Goal: Information Seeking & Learning: Understand process/instructions

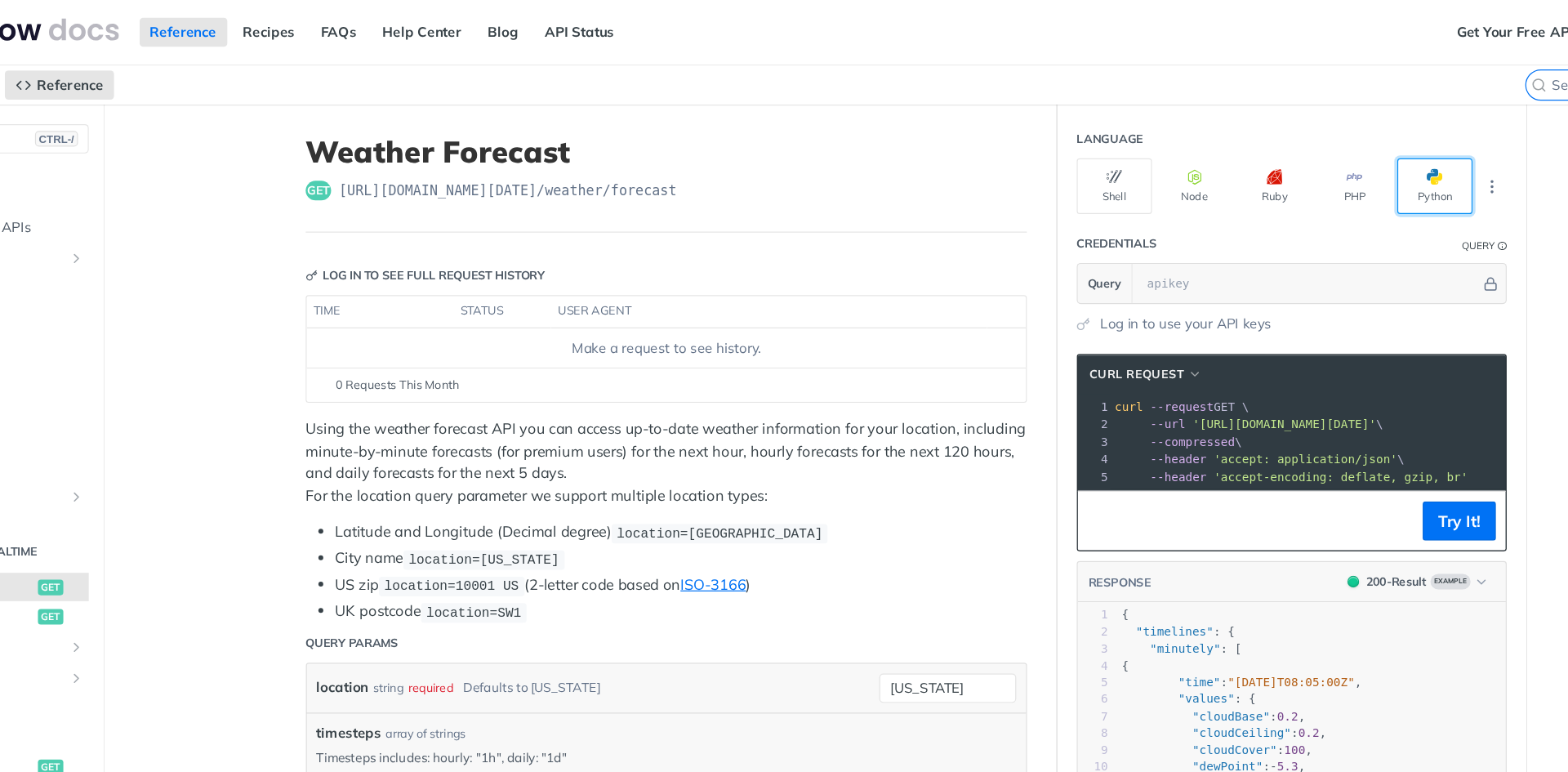
click at [1355, 143] on span "button" at bounding box center [1355, 148] width 0 height 13
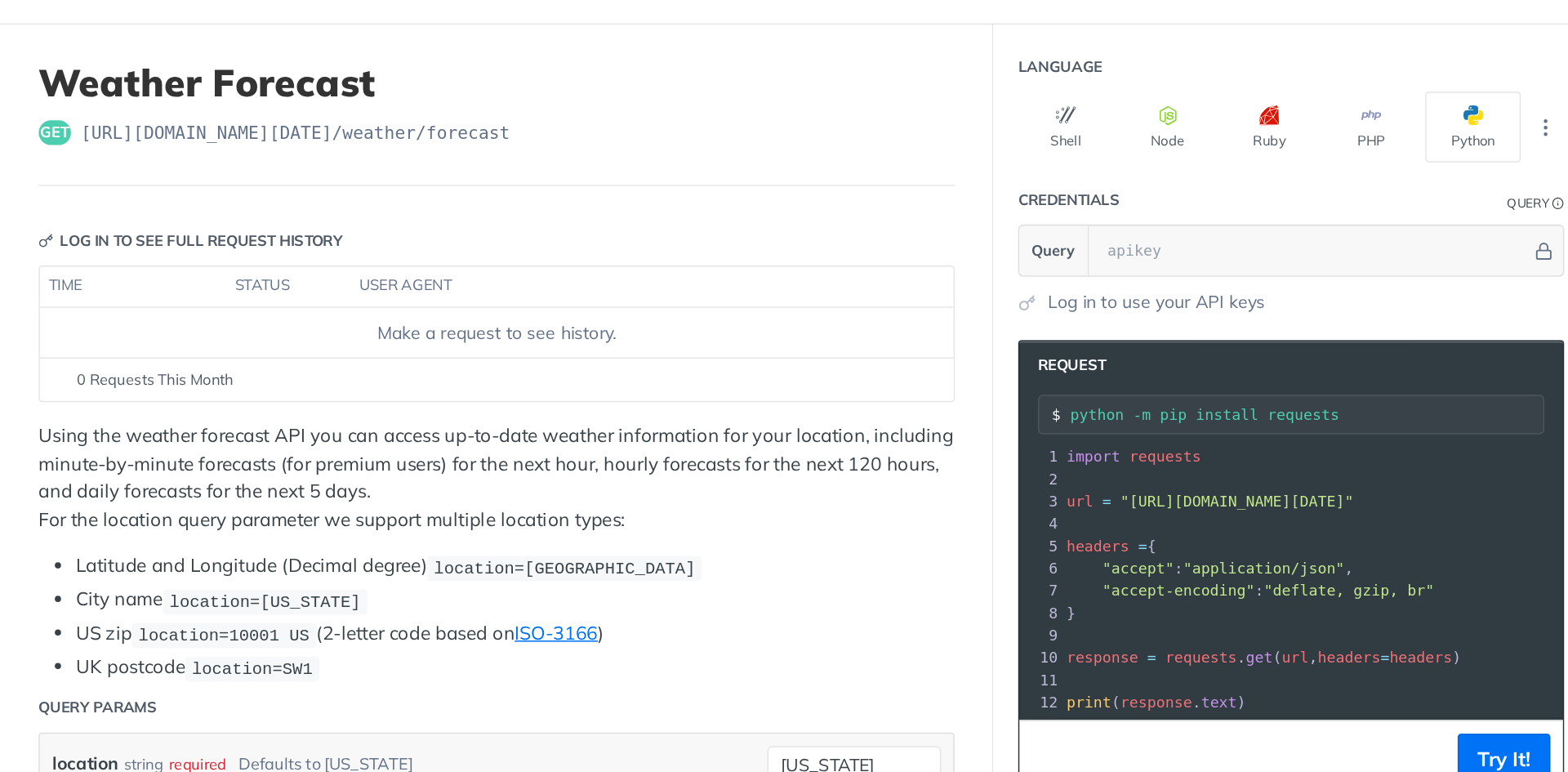
click at [1229, 375] on pre "import requests" at bounding box center [1271, 372] width 388 height 15
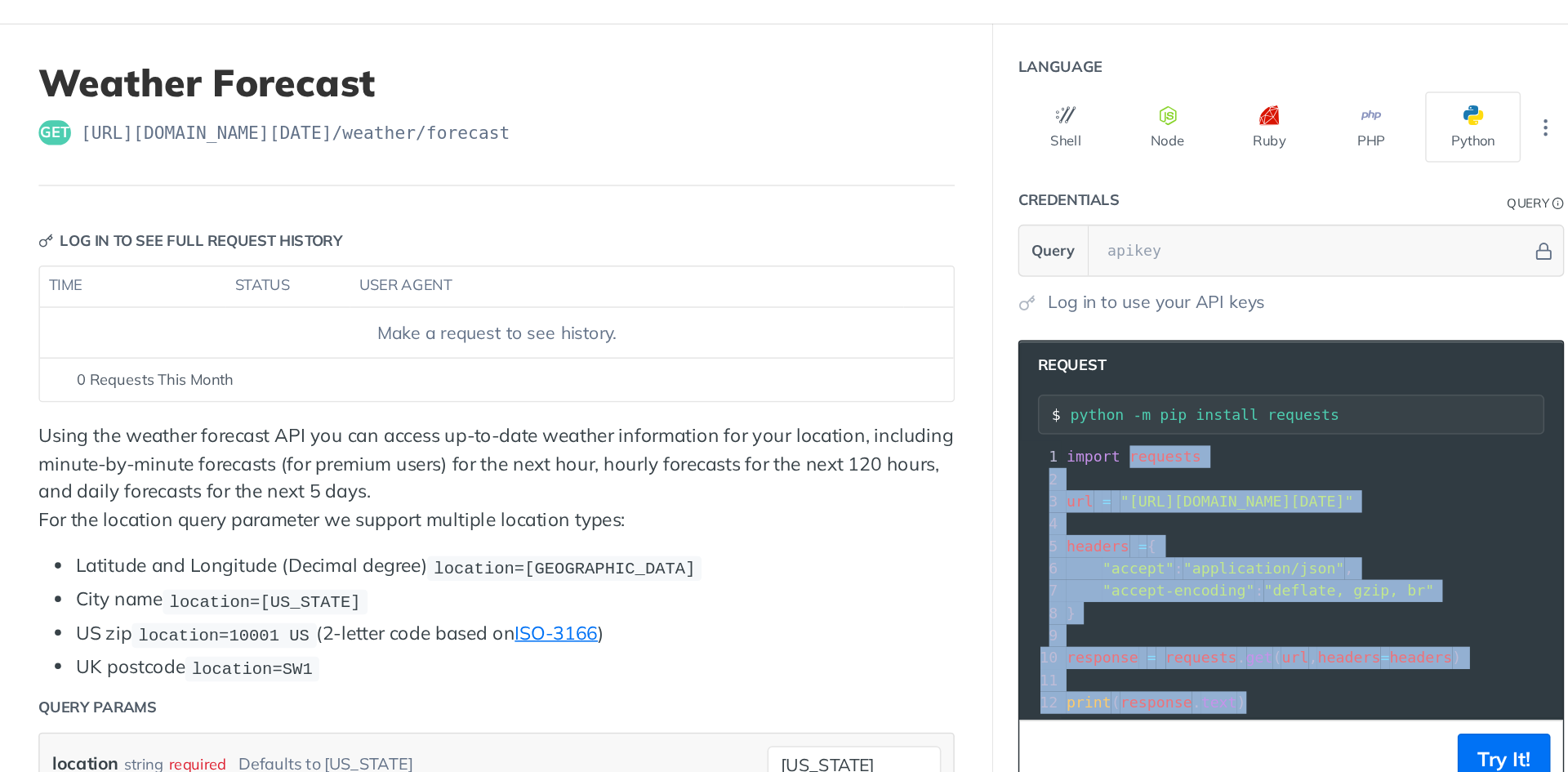
drag, startPoint x: 1229, startPoint y: 375, endPoint x: 1236, endPoint y: 527, distance: 152.2
click at [1236, 527] on div "1 import requests 2 ​ 3 url = "https://api.tomorrow.io/v4/weather/forecast?loca…" at bounding box center [1271, 453] width 388 height 177
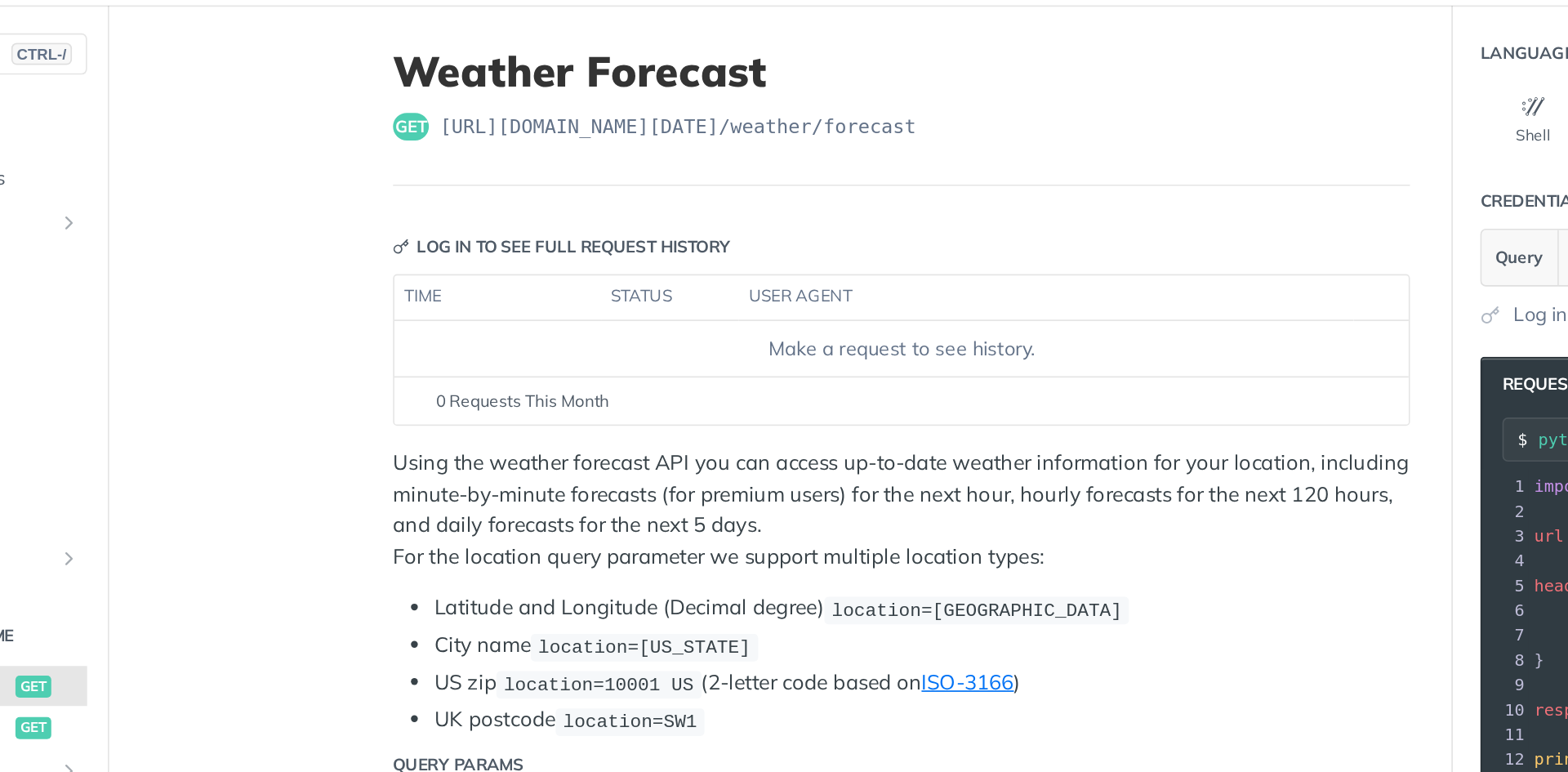
click at [545, 367] on p "Using the weather forecast API you can access up-to-date weather information fo…" at bounding box center [705, 386] width 603 height 73
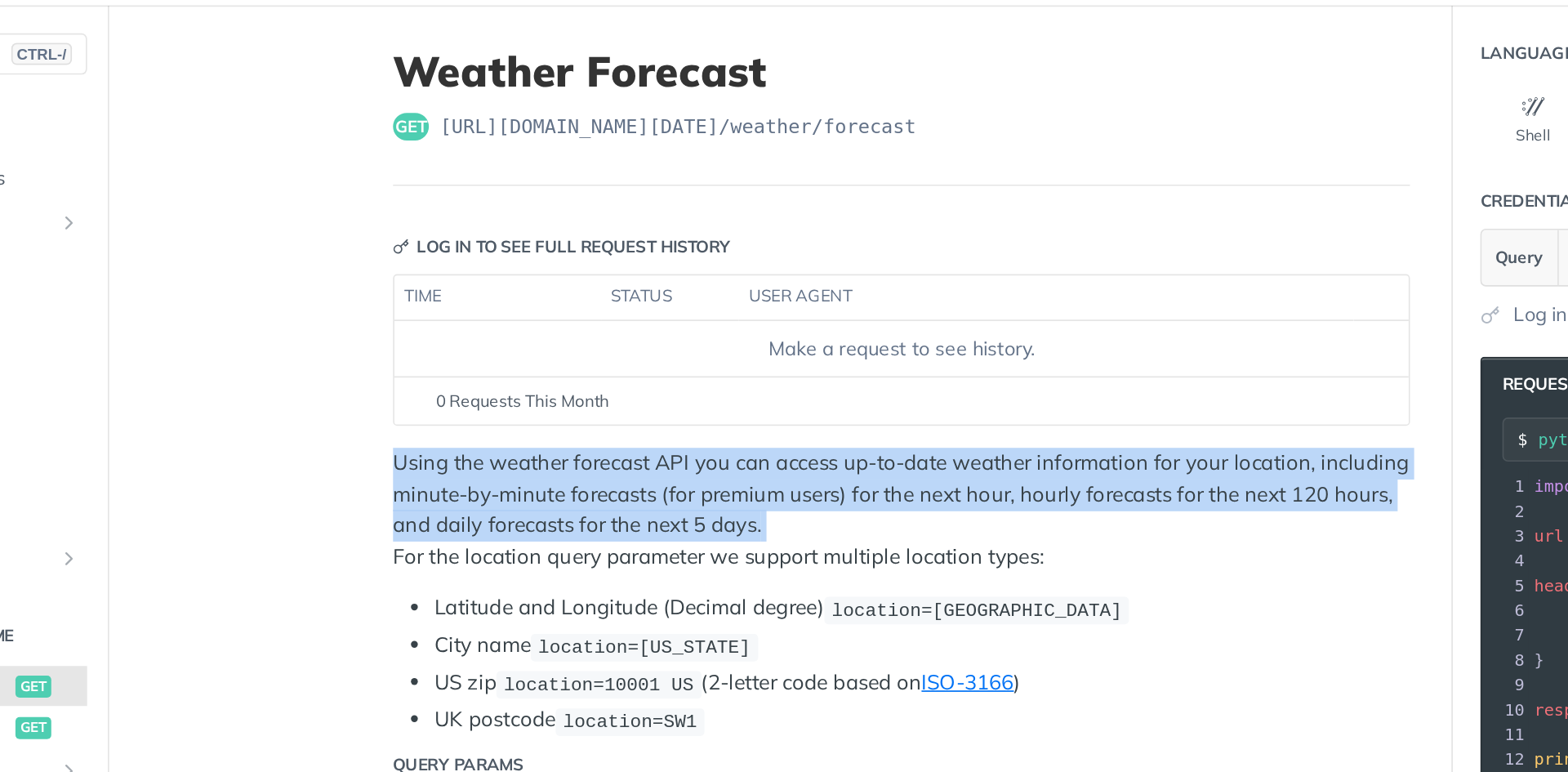
drag, startPoint x: 545, startPoint y: 367, endPoint x: 639, endPoint y: 402, distance: 100.3
click at [639, 402] on p "Using the weather forecast API you can access up-to-date weather information fo…" at bounding box center [705, 386] width 603 height 73
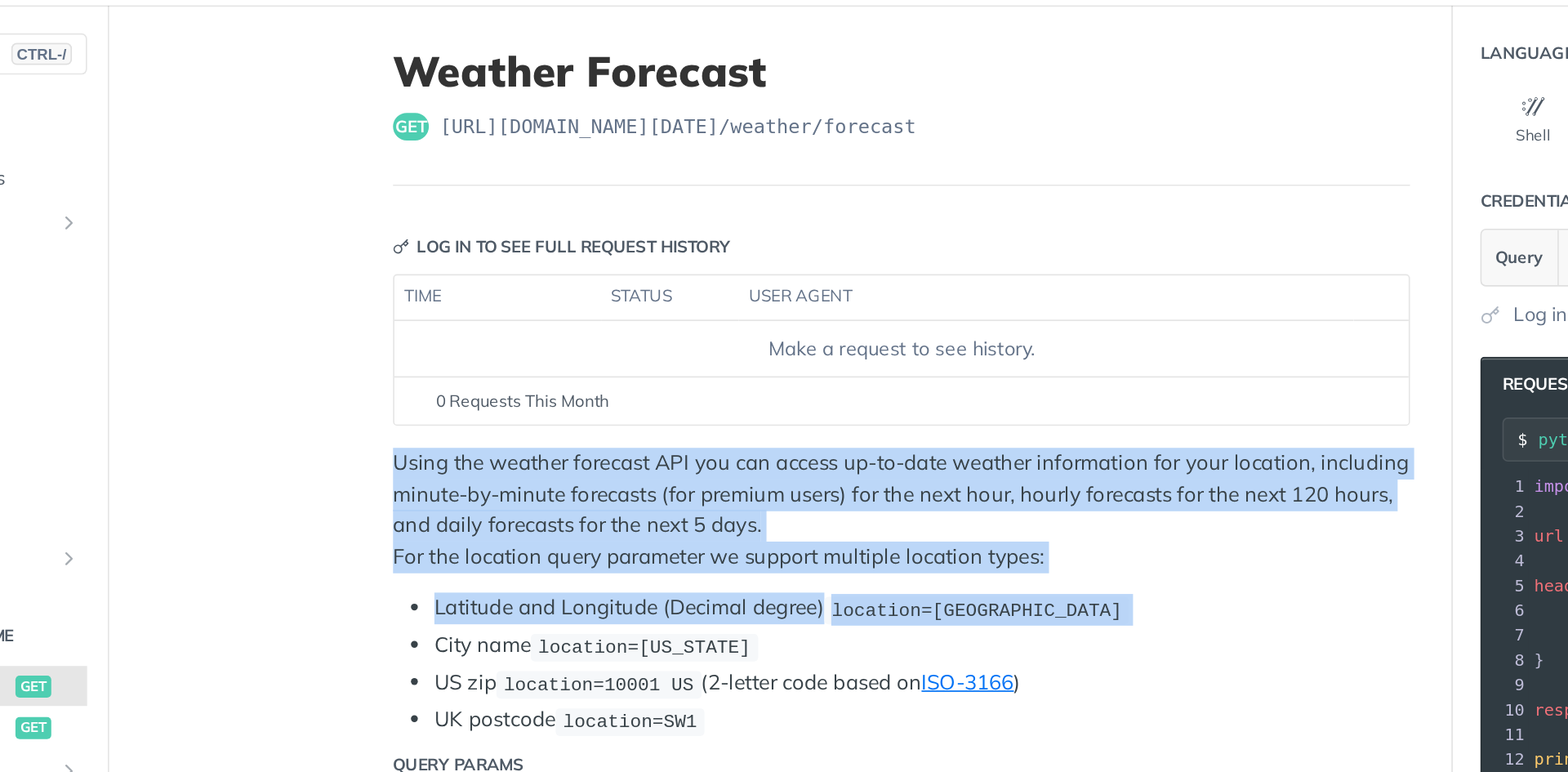
drag, startPoint x: 639, startPoint y: 402, endPoint x: 660, endPoint y: 430, distance: 35.0
click at [660, 430] on div "Using the weather forecast API you can access up-to-date weather information fo…" at bounding box center [705, 435] width 603 height 170
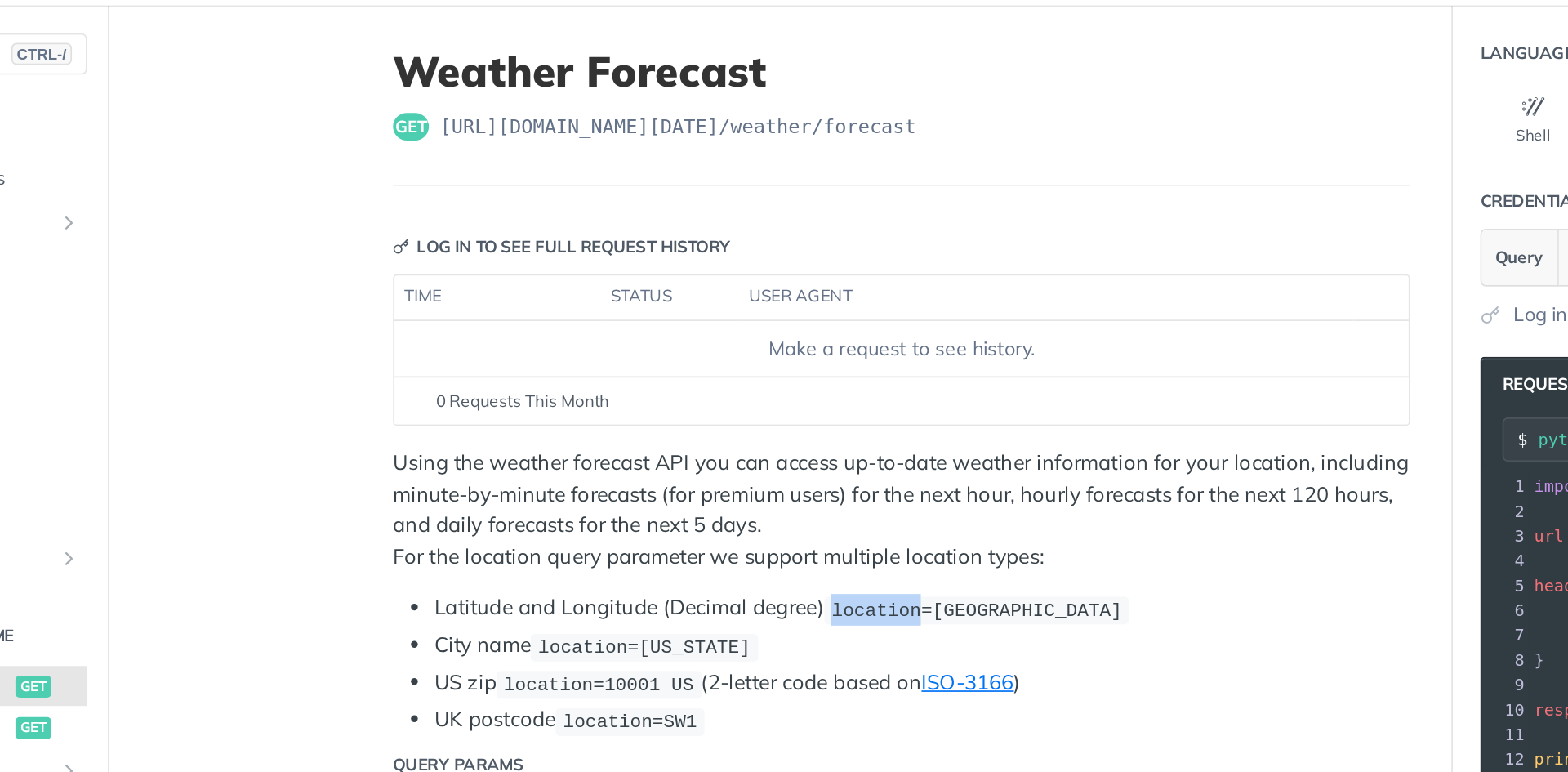
click at [660, 430] on div "Using the weather forecast API you can access up-to-date weather information fo…" at bounding box center [705, 435] width 603 height 170
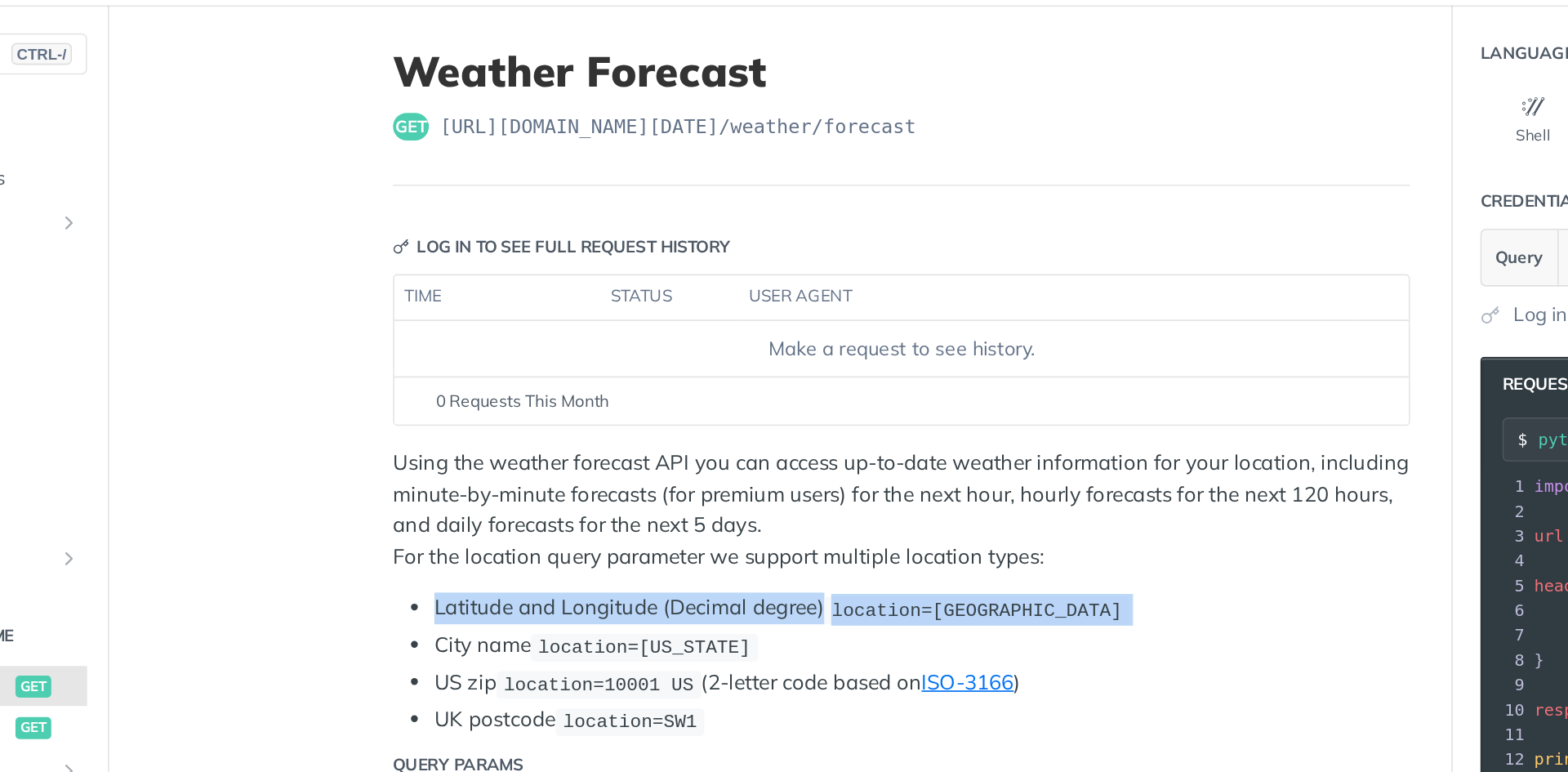
click at [664, 423] on div "Using the weather forecast API you can access up-to-date weather information fo…" at bounding box center [705, 435] width 603 height 170
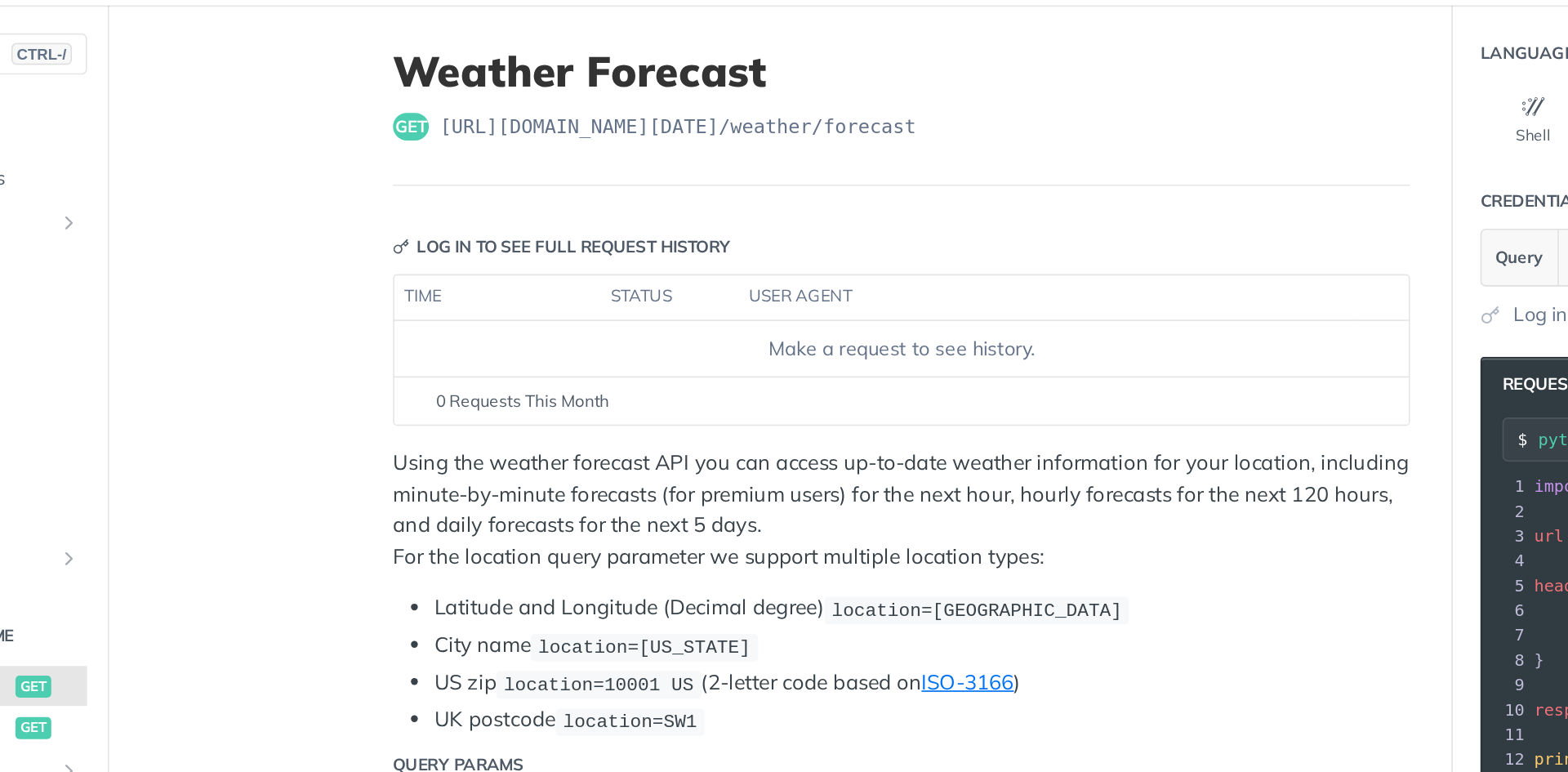
click at [664, 423] on div "Using the weather forecast API you can access up-to-date weather information fo…" at bounding box center [705, 435] width 603 height 170
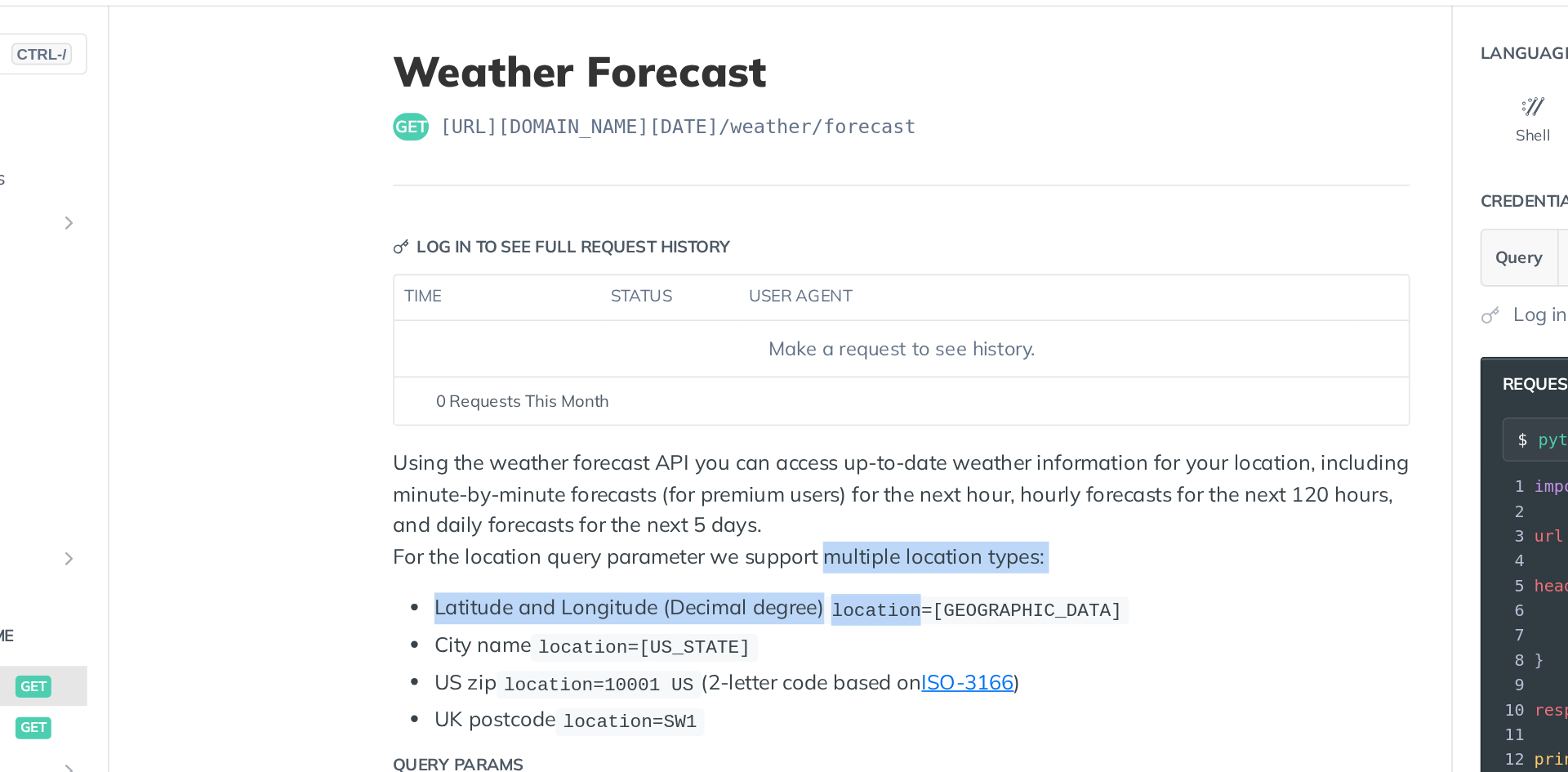
click at [667, 419] on div "Using the weather forecast API you can access up-to-date weather information fo…" at bounding box center [705, 435] width 603 height 170
click at [667, 419] on p "Using the weather forecast API you can access up-to-date weather information fo…" at bounding box center [705, 386] width 603 height 73
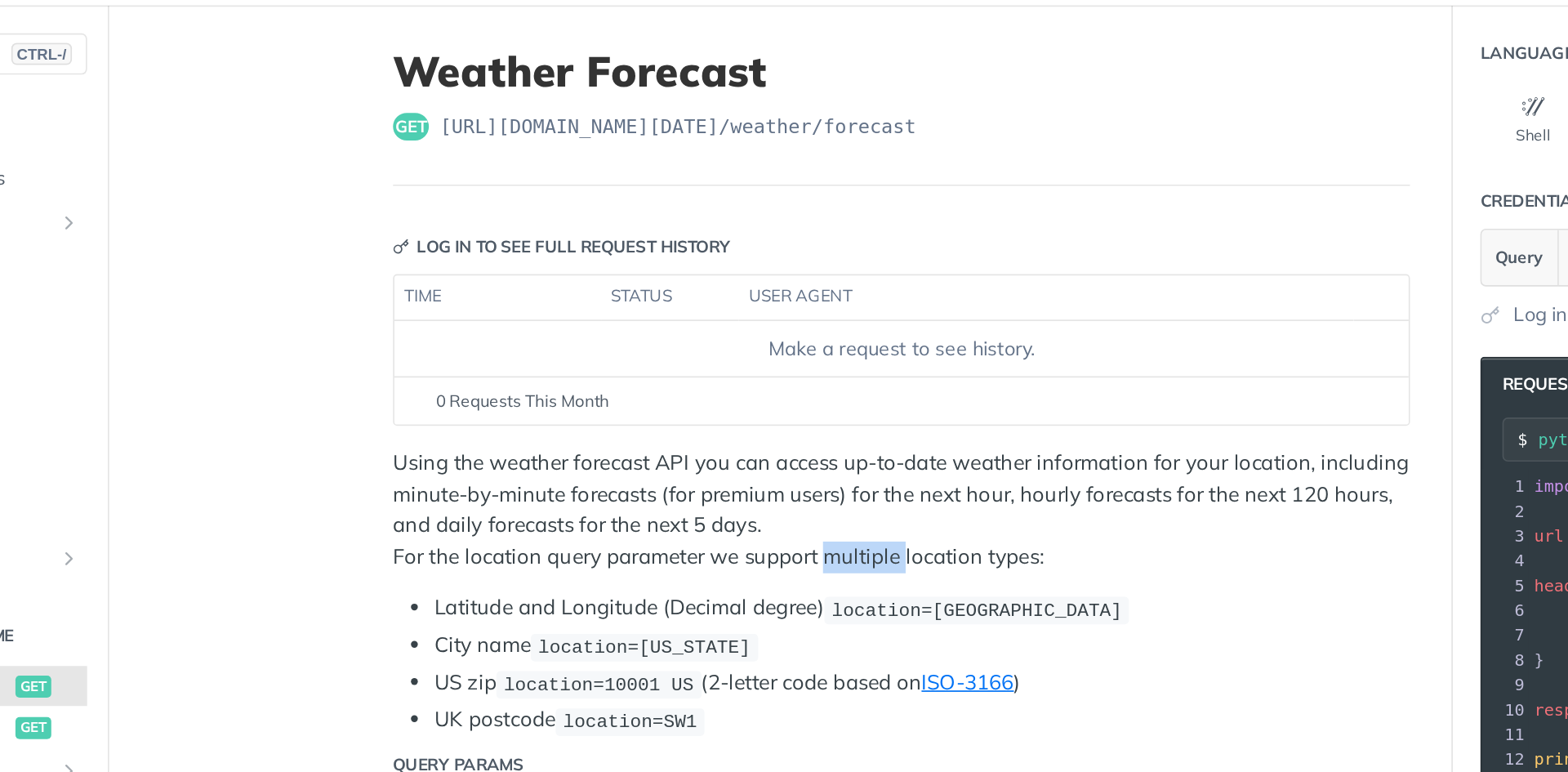
click at [667, 419] on p "Using the weather forecast API you can access up-to-date weather information fo…" at bounding box center [705, 386] width 603 height 73
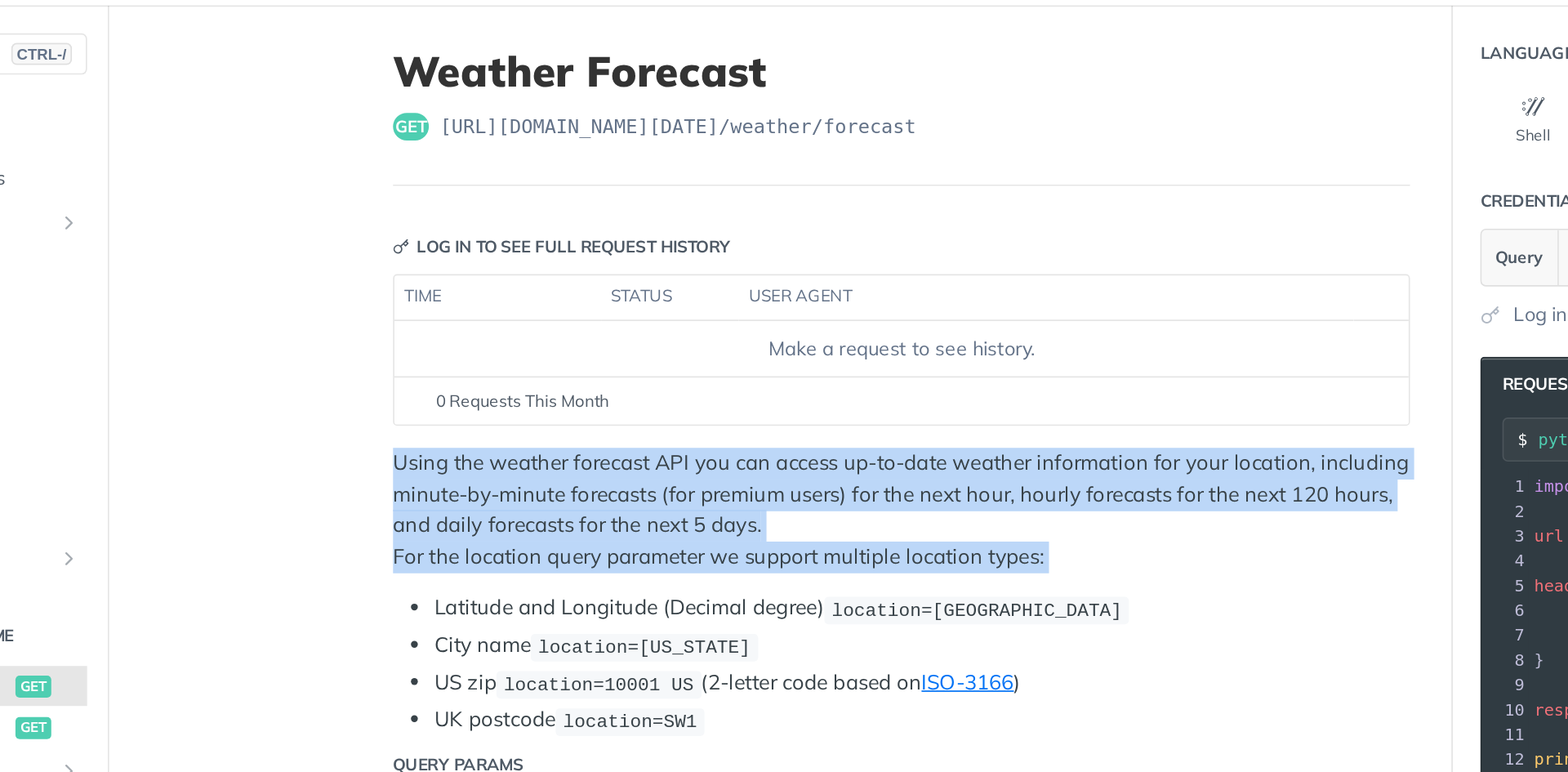
drag, startPoint x: 667, startPoint y: 419, endPoint x: 677, endPoint y: 399, distance: 22.4
click at [677, 399] on p "Using the weather forecast API you can access up-to-date weather information fo…" at bounding box center [705, 386] width 603 height 73
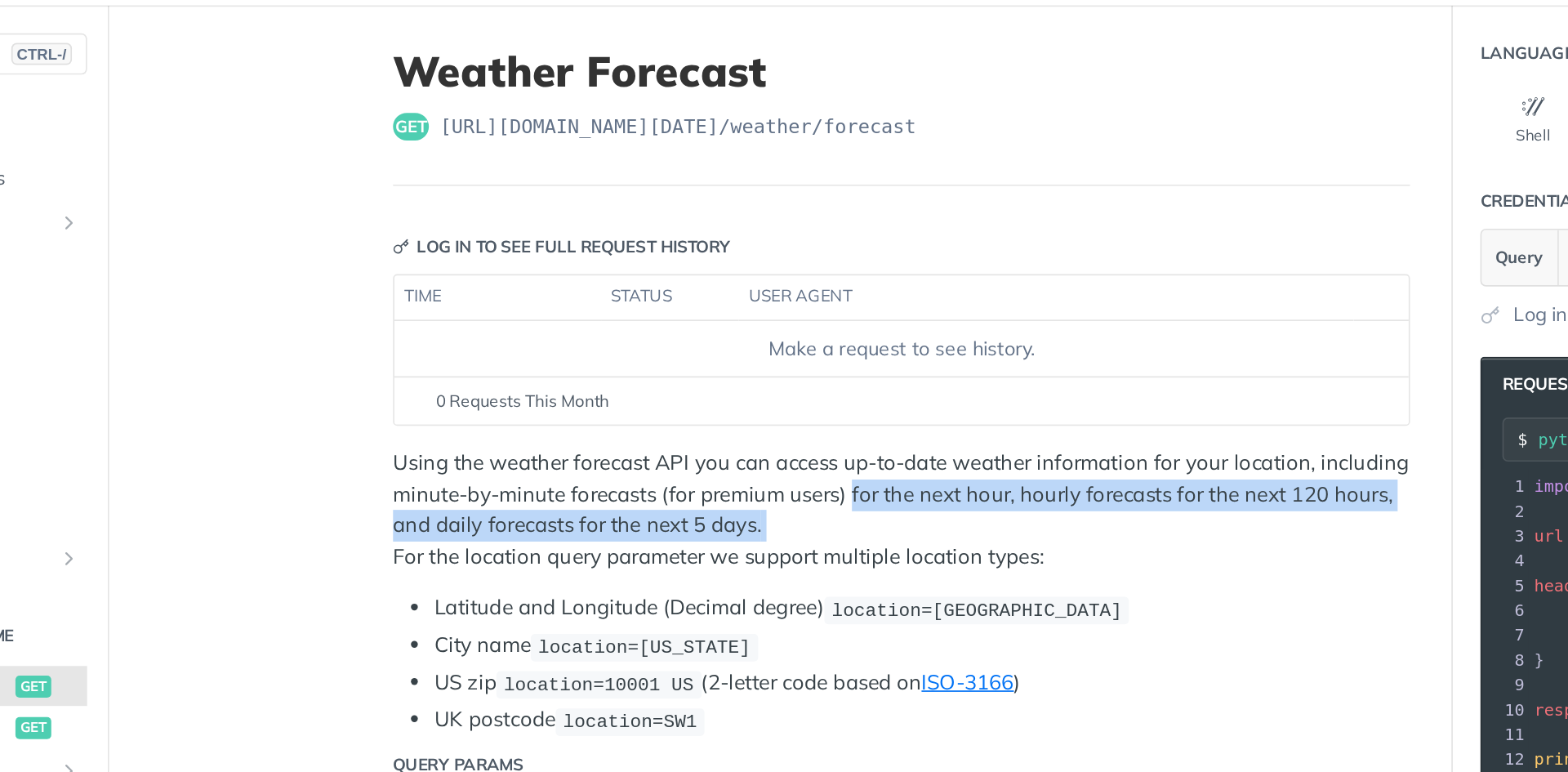
drag, startPoint x: 677, startPoint y: 399, endPoint x: 678, endPoint y: 384, distance: 15.0
click at [678, 384] on p "Using the weather forecast API you can access up-to-date weather information fo…" at bounding box center [705, 386] width 603 height 73
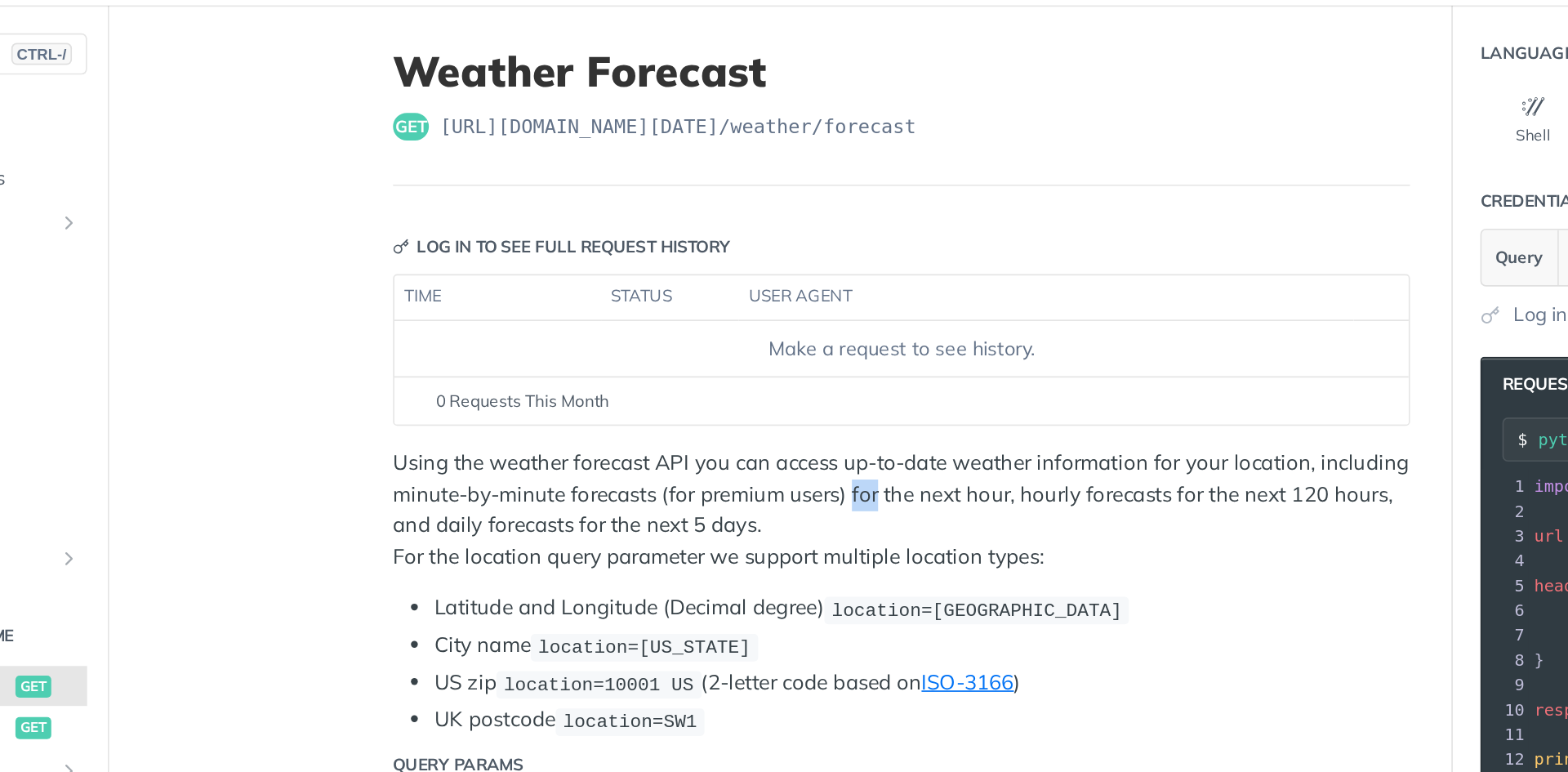
click at [681, 380] on p "Using the weather forecast API you can access up-to-date weather information fo…" at bounding box center [705, 386] width 603 height 73
drag, startPoint x: 671, startPoint y: 379, endPoint x: 774, endPoint y: 386, distance: 103.2
click at [774, 386] on p "Using the weather forecast API you can access up-to-date weather information fo…" at bounding box center [705, 386] width 603 height 73
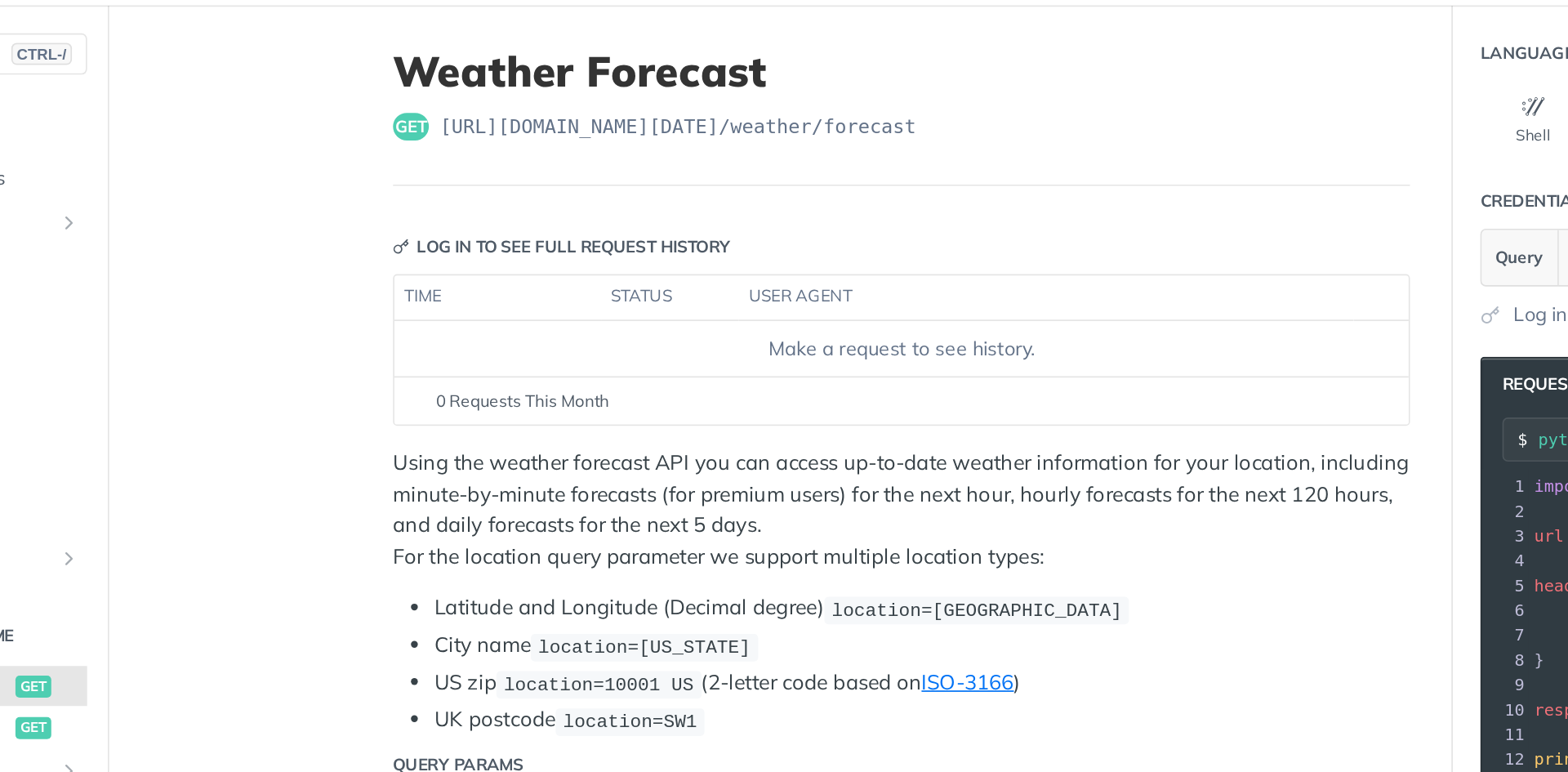
click at [762, 298] on div "Make a request to see history." at bounding box center [705, 291] width 588 height 18
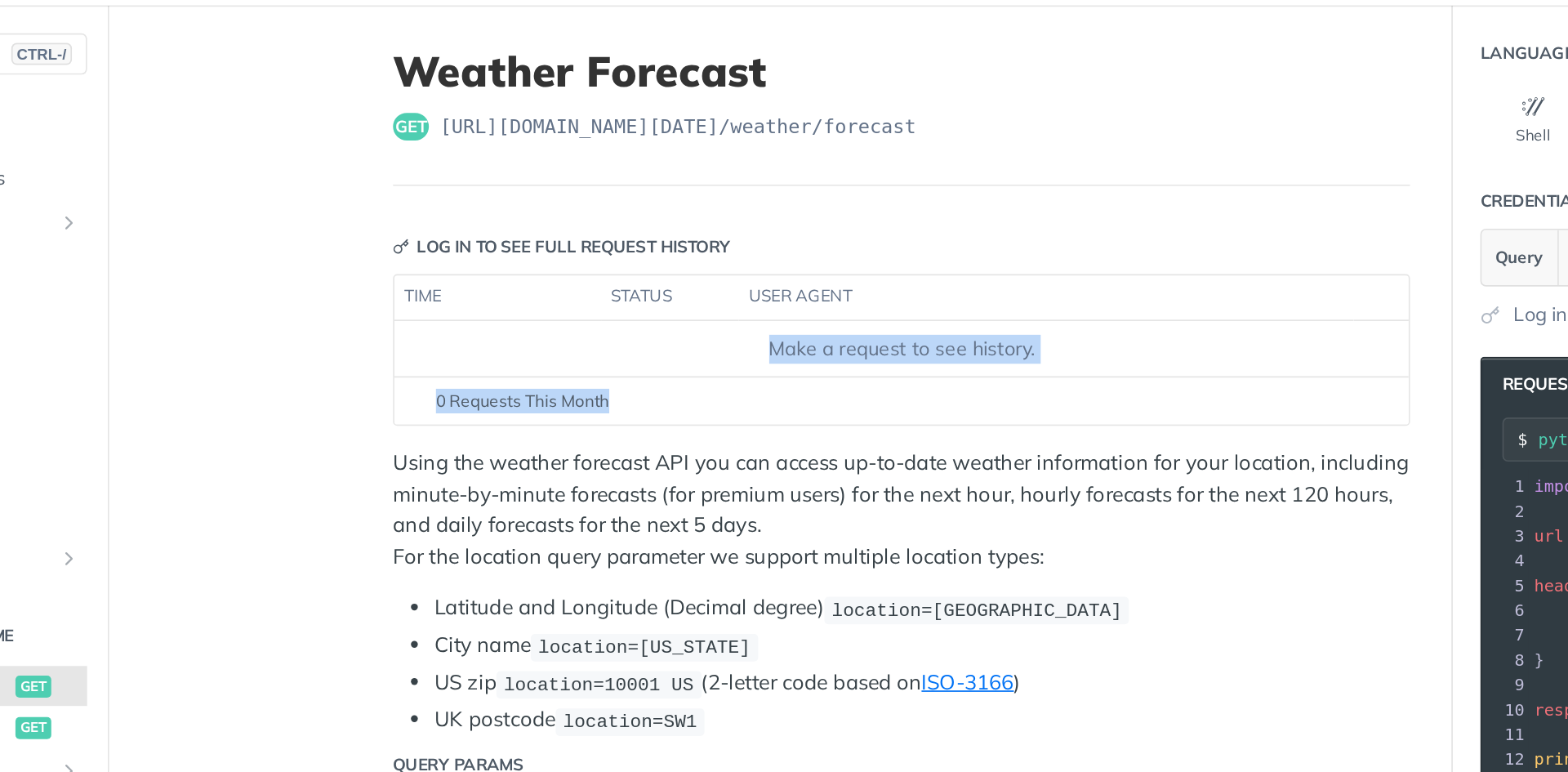
drag, startPoint x: 762, startPoint y: 298, endPoint x: 767, endPoint y: 320, distance: 22.6
click at [767, 320] on div "time status user agent Make a request to see history. 0 Requests This Month" at bounding box center [705, 291] width 603 height 90
click at [767, 320] on div "0 Requests This Month" at bounding box center [705, 322] width 585 height 15
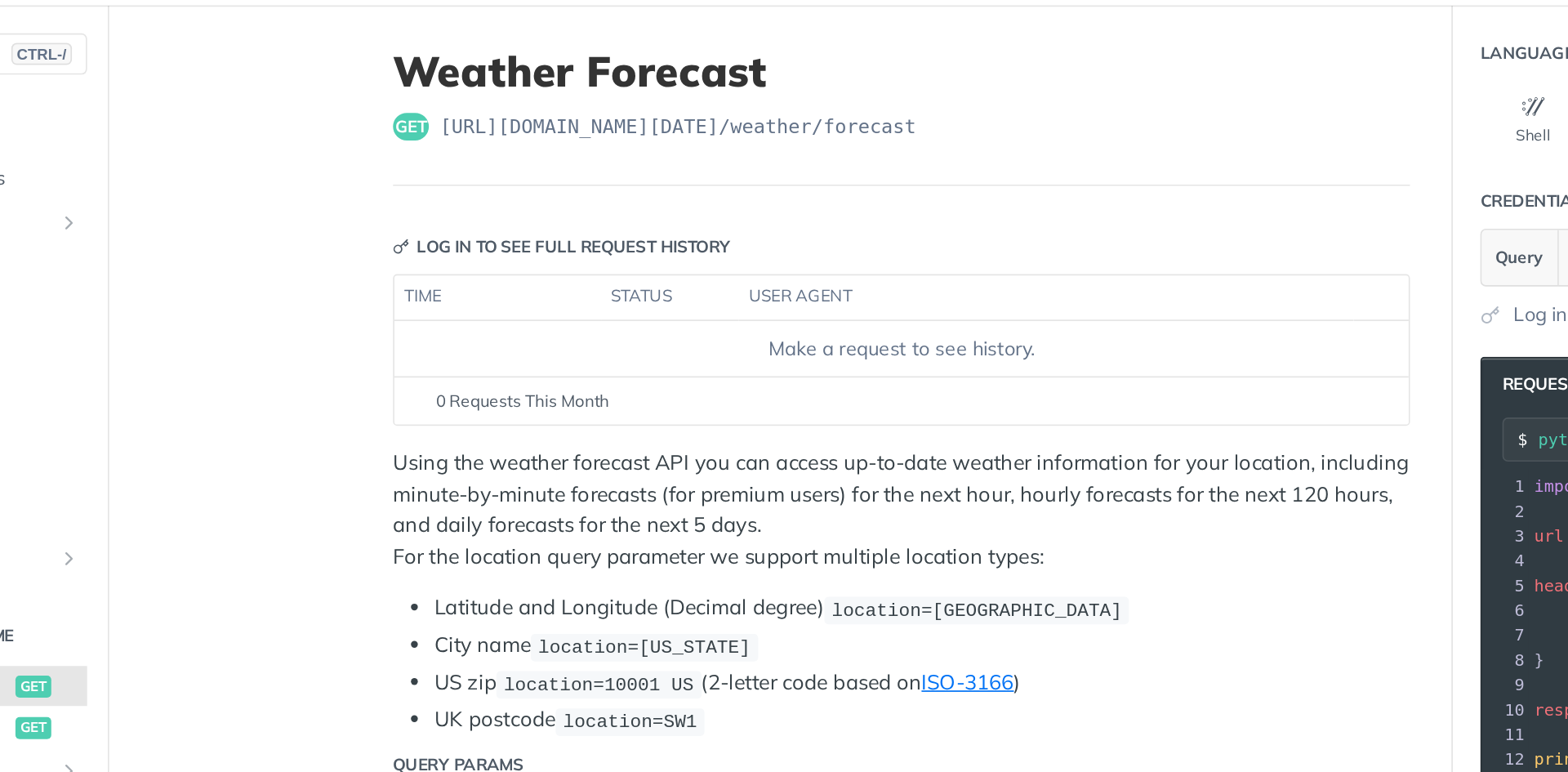
drag, startPoint x: 767, startPoint y: 320, endPoint x: 755, endPoint y: 325, distance: 13.0
click at [755, 325] on div "0 Requests This Month" at bounding box center [705, 322] width 585 height 15
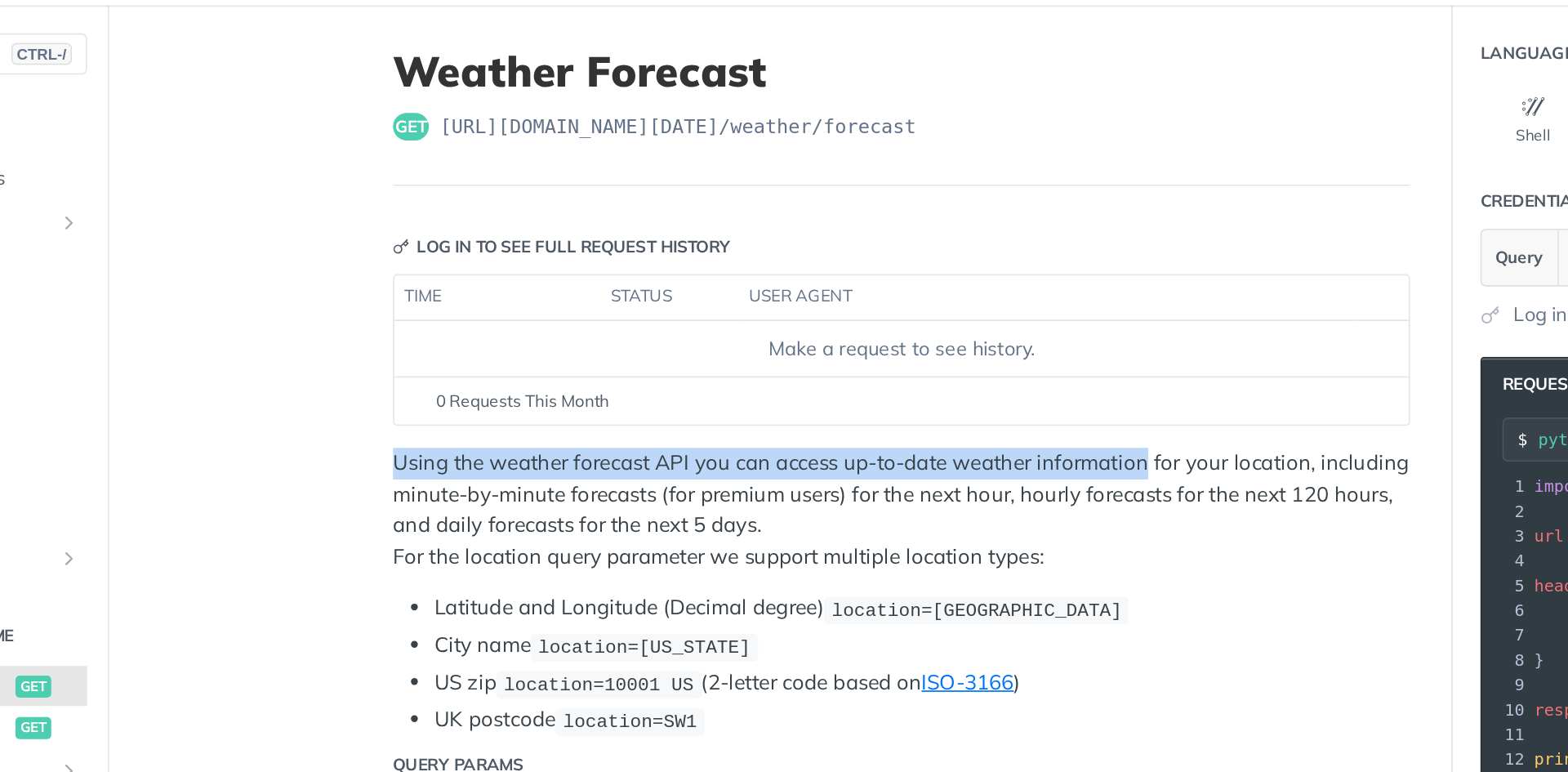
drag, startPoint x: 755, startPoint y: 325, endPoint x: 842, endPoint y: 341, distance: 88.5
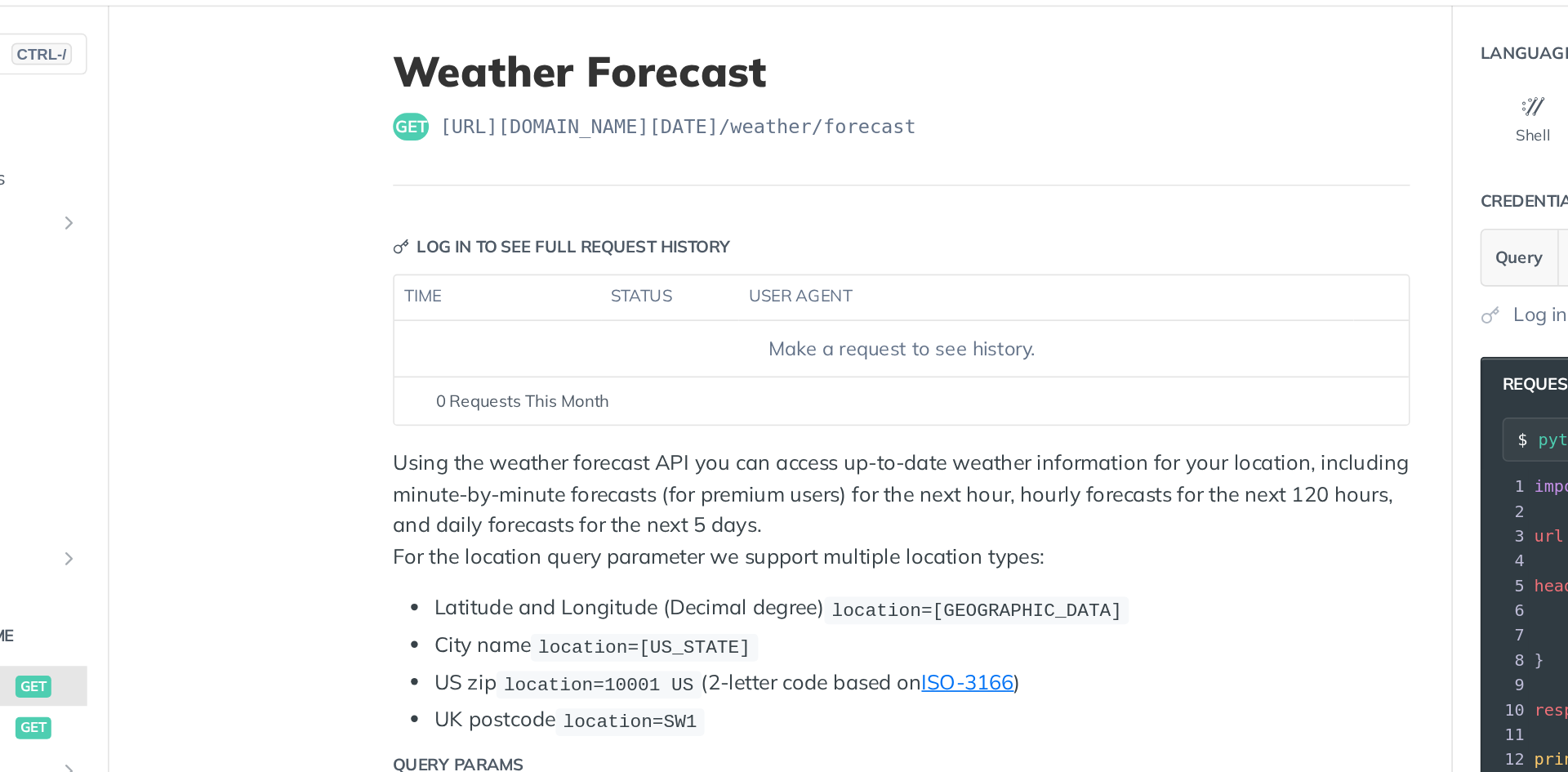
click at [696, 289] on div "Make a request to see history." at bounding box center [705, 291] width 588 height 18
drag, startPoint x: 696, startPoint y: 289, endPoint x: 775, endPoint y: 302, distance: 80.1
click at [775, 302] on td "Make a request to see history." at bounding box center [705, 290] width 601 height 32
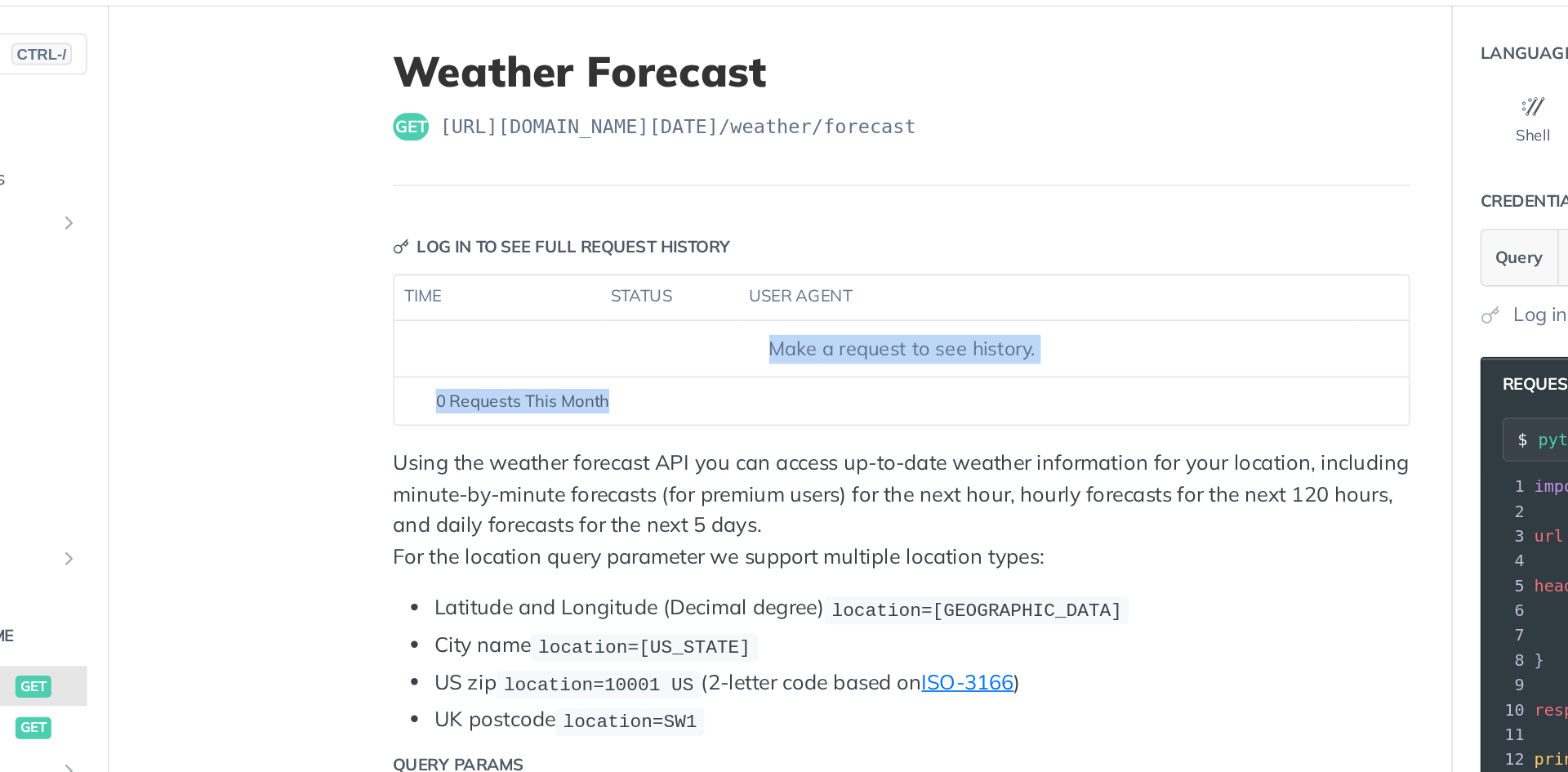
drag, startPoint x: 775, startPoint y: 302, endPoint x: 754, endPoint y: 312, distance: 23.3
click at [754, 312] on div "time status user agent Make a request to see history. 0 Requests This Month" at bounding box center [705, 291] width 603 height 90
click at [754, 312] on footer "0 Requests This Month" at bounding box center [705, 321] width 601 height 29
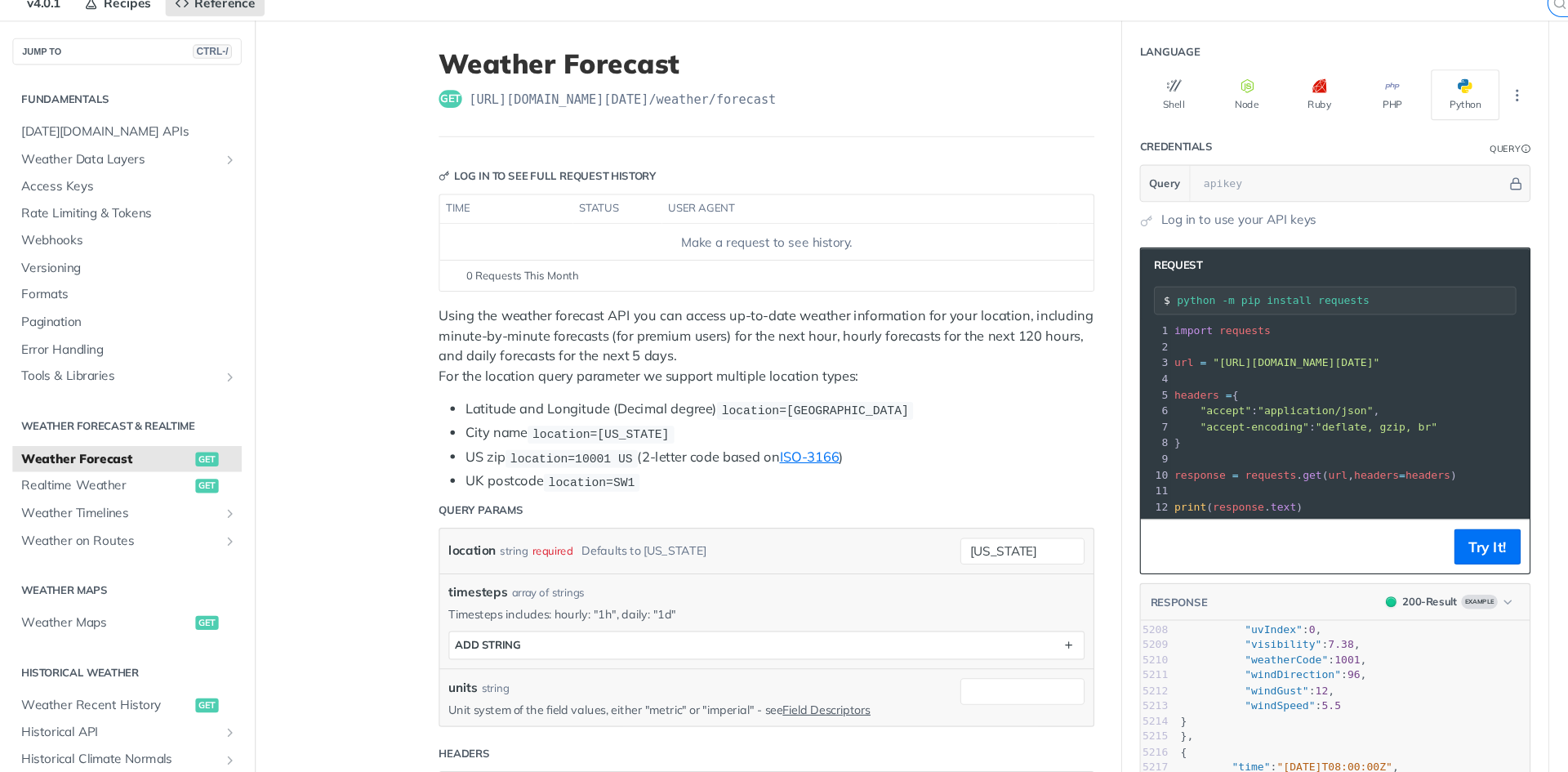
scroll to position [69, 0]
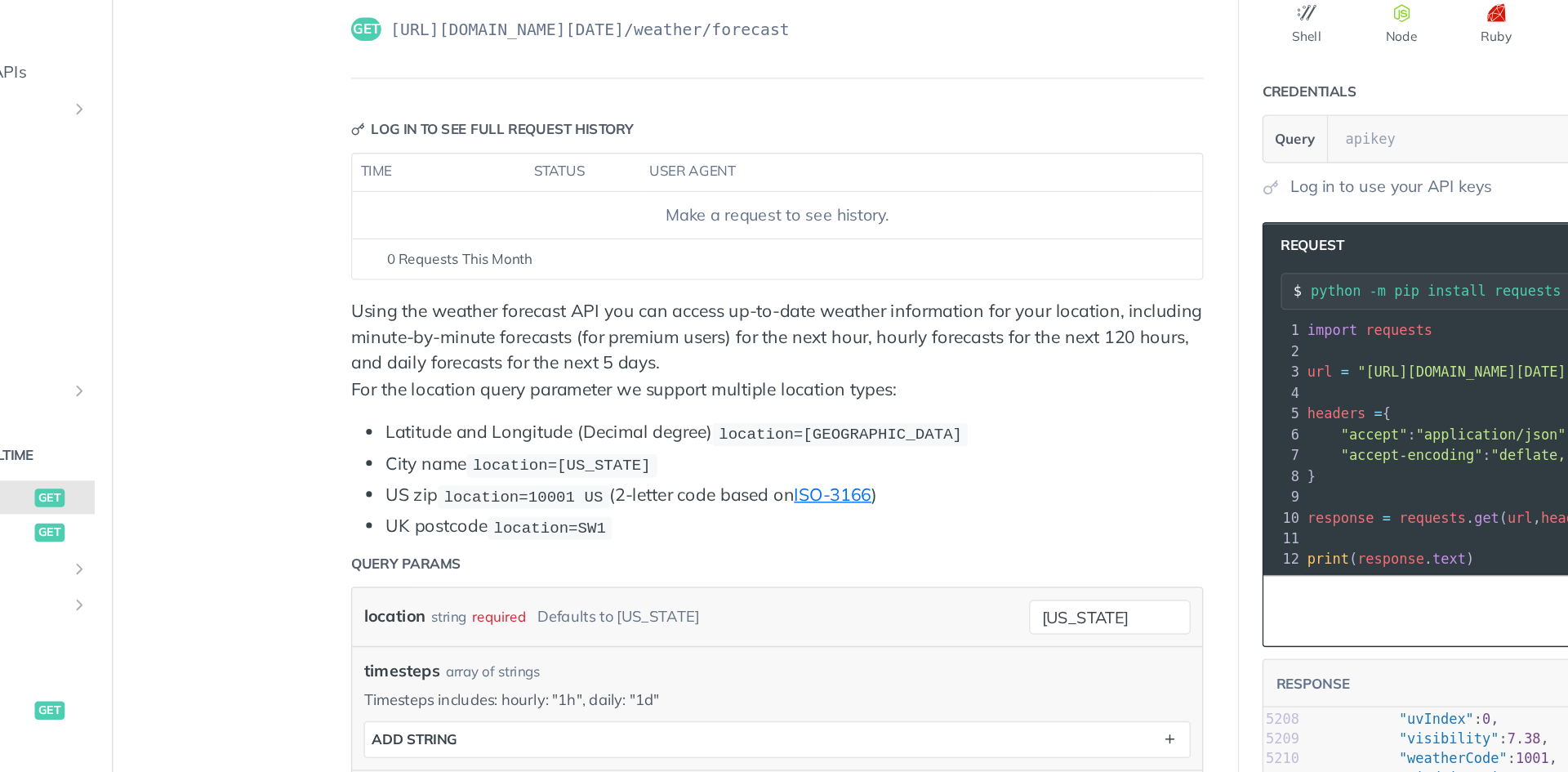
click at [672, 300] on p "Using the weather forecast API you can access up-to-date weather information fo…" at bounding box center [705, 317] width 603 height 73
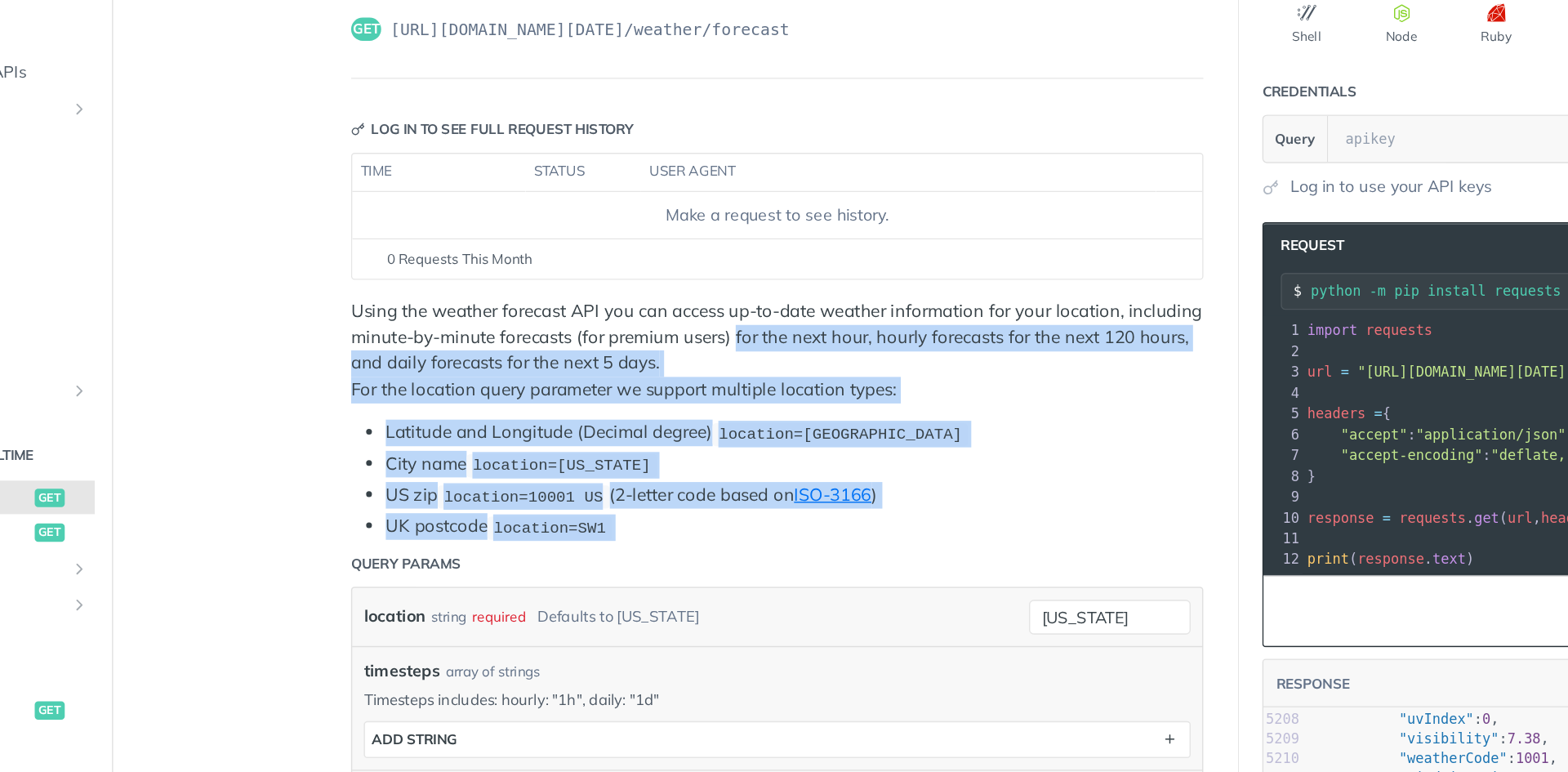
drag, startPoint x: 671, startPoint y: 300, endPoint x: 712, endPoint y: 442, distance: 147.8
click at [712, 442] on div "Using the weather forecast API you can access up-to-date weather information fo…" at bounding box center [705, 366] width 603 height 170
click at [712, 442] on li "UK postcode location=SW1" at bounding box center [717, 442] width 579 height 19
drag, startPoint x: 712, startPoint y: 442, endPoint x: 790, endPoint y: 312, distance: 151.6
click at [790, 312] on div "Using the weather forecast API you can access up-to-date weather information fo…" at bounding box center [705, 366] width 603 height 170
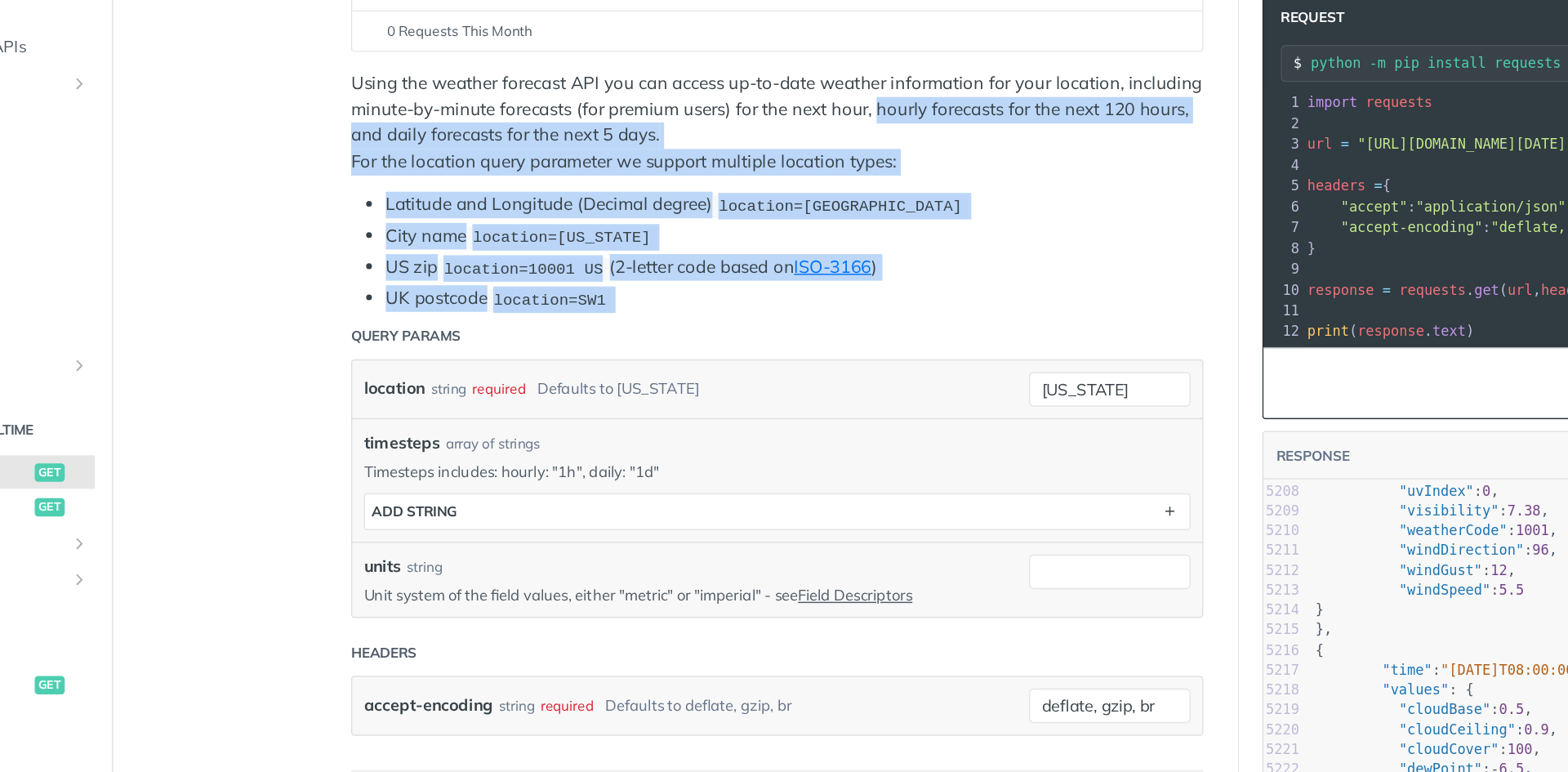
scroll to position [150, 0]
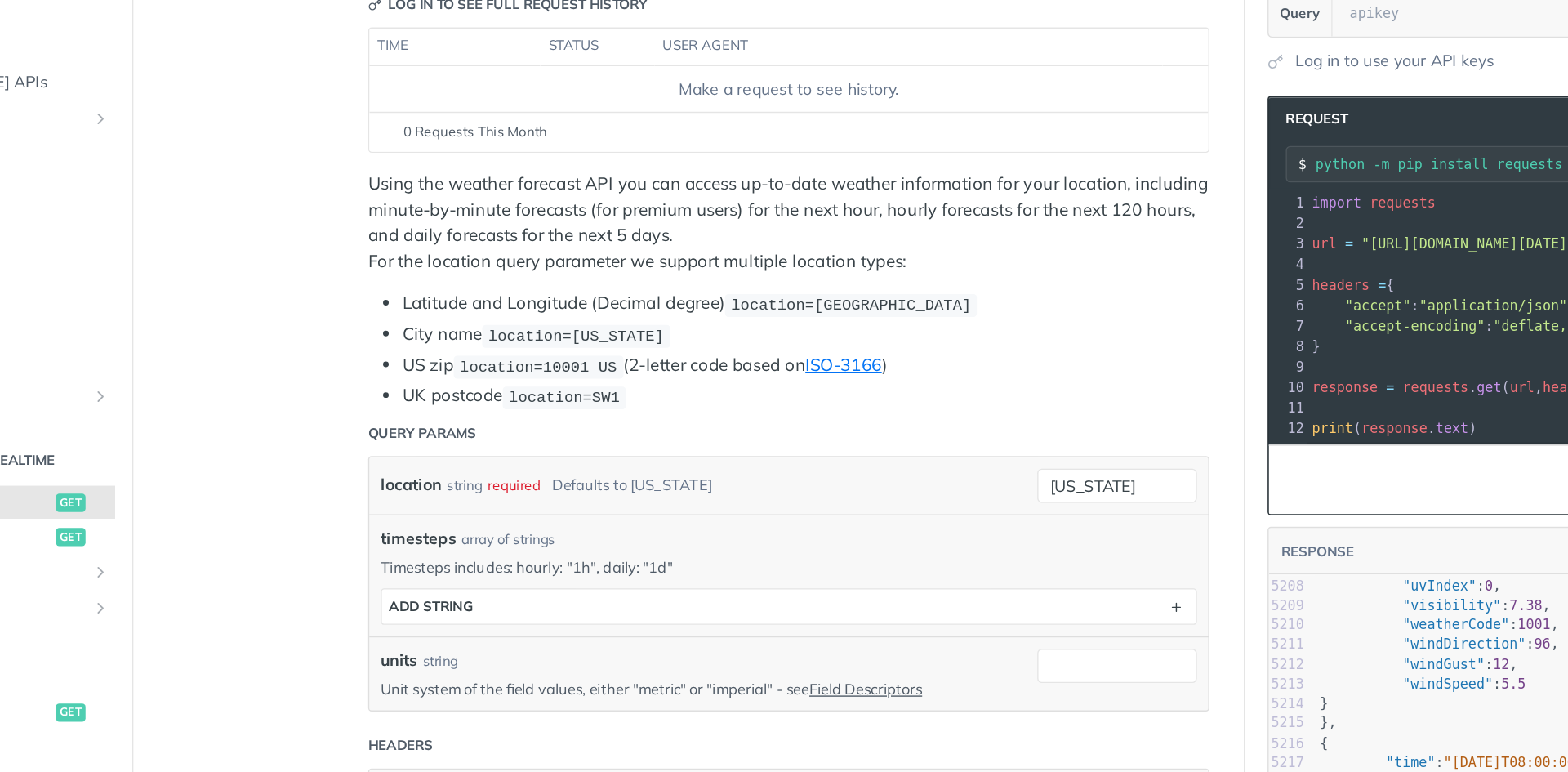
scroll to position [0, 0]
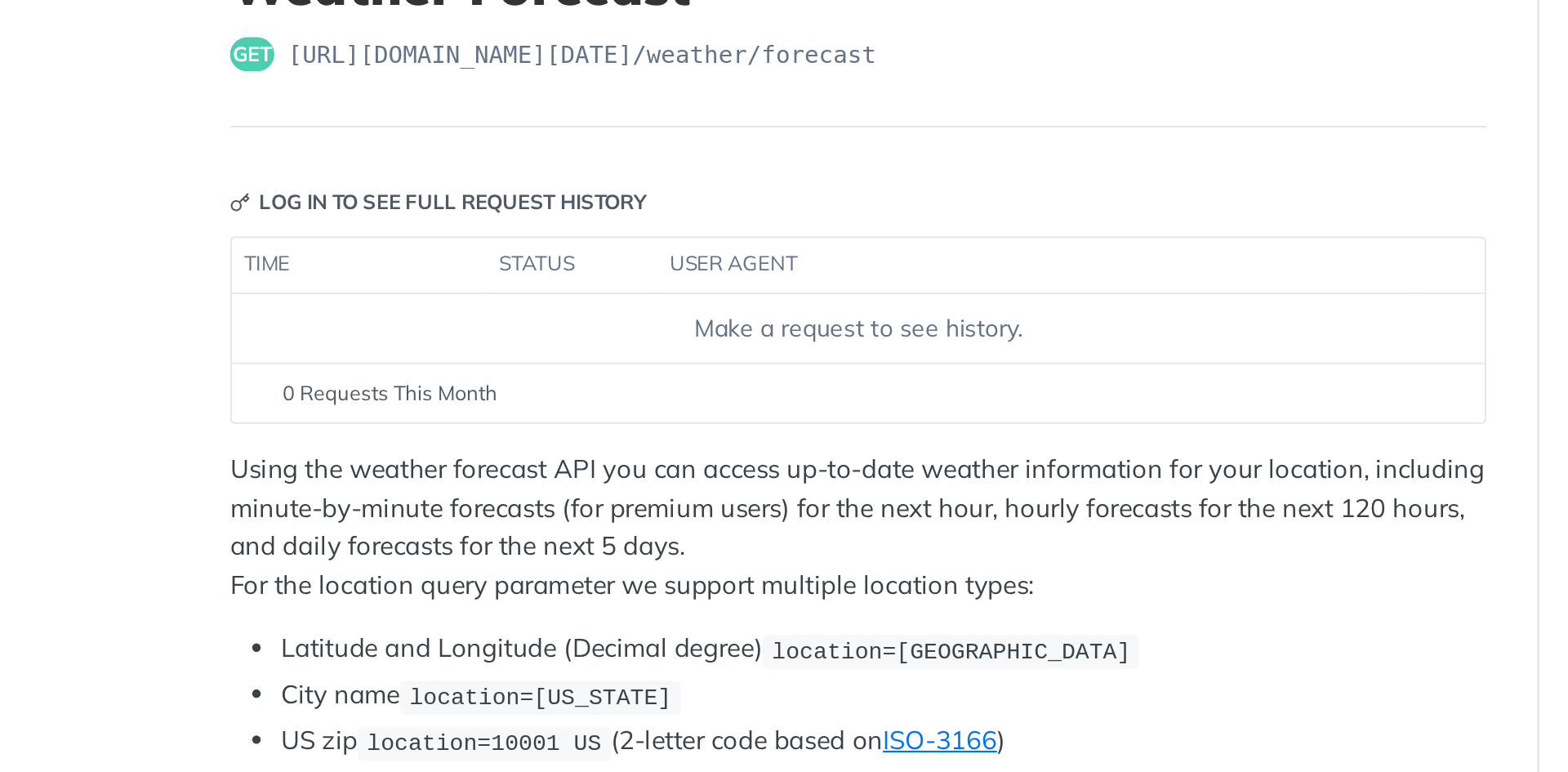
click at [605, 360] on p "Using the weather forecast API you can access up-to-date weather information fo…" at bounding box center [705, 386] width 603 height 73
click at [604, 364] on p "Using the weather forecast API you can access up-to-date weather information fo…" at bounding box center [705, 386] width 603 height 73
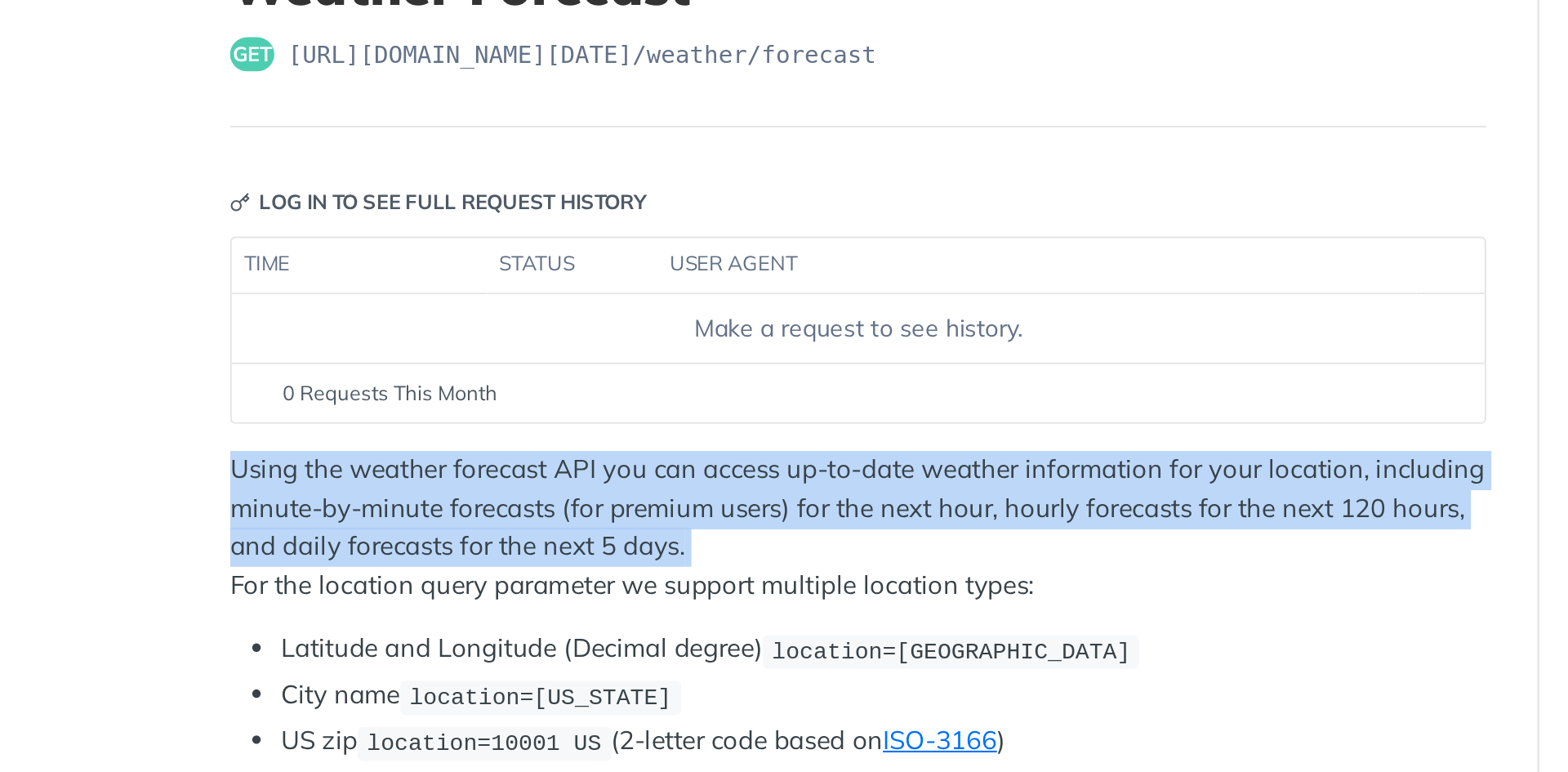
drag, startPoint x: 604, startPoint y: 364, endPoint x: 617, endPoint y: 372, distance: 15.3
click at [617, 372] on p "Using the weather forecast API you can access up-to-date weather information fo…" at bounding box center [705, 386] width 603 height 73
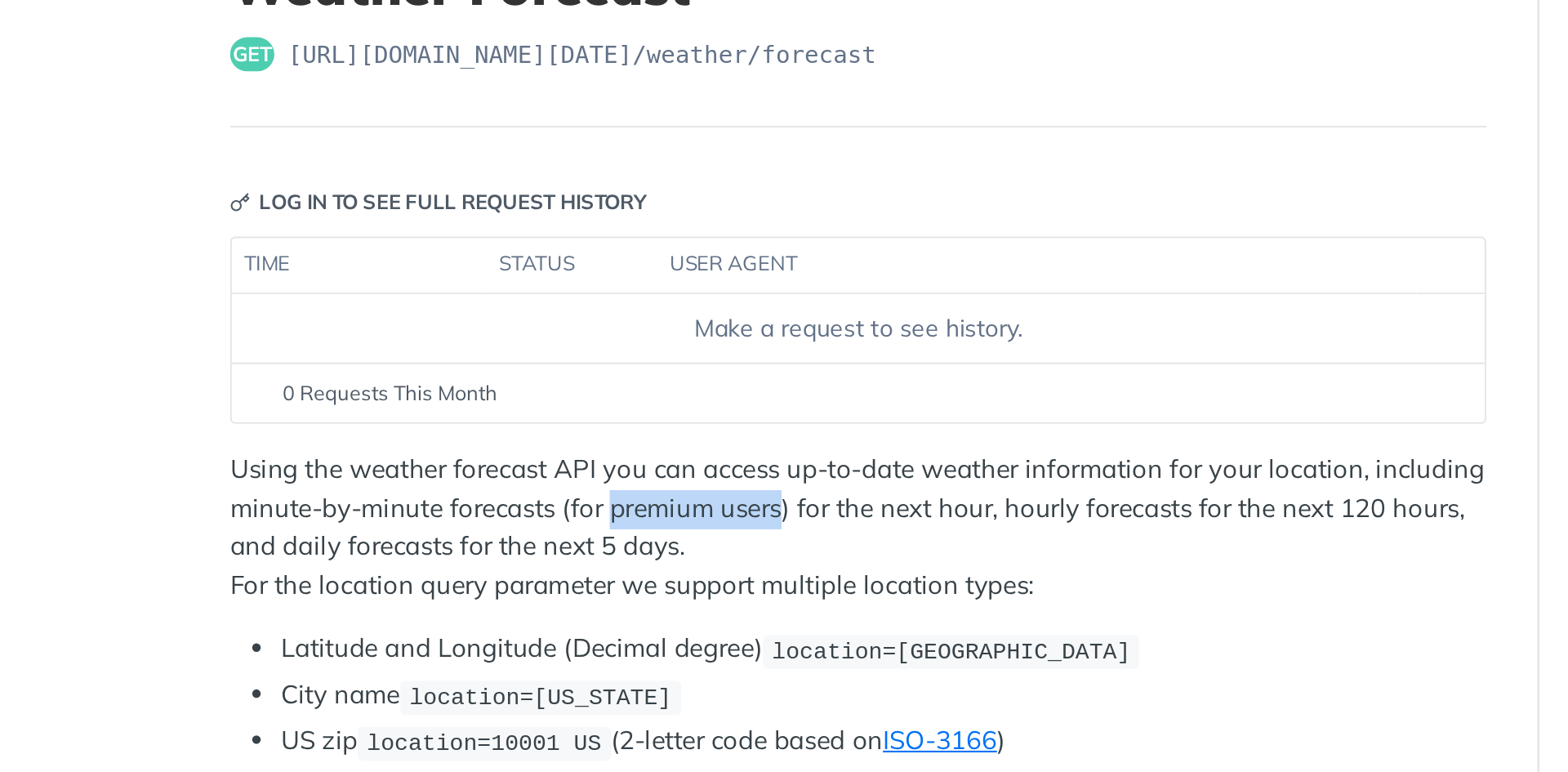
drag, startPoint x: 617, startPoint y: 372, endPoint x: 638, endPoint y: 381, distance: 22.8
click at [638, 381] on p "Using the weather forecast API you can access up-to-date weather information fo…" at bounding box center [705, 386] width 603 height 73
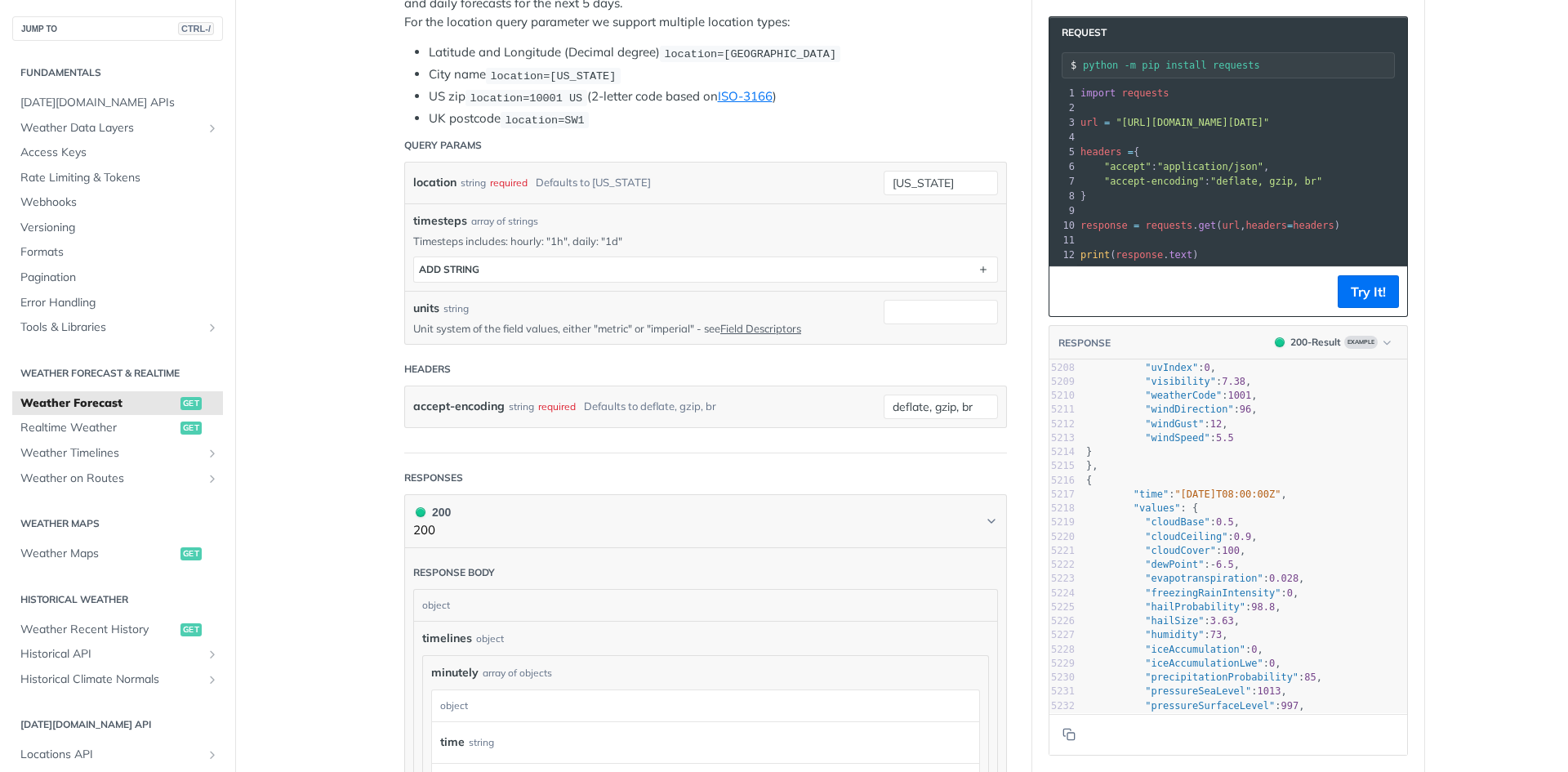
scroll to position [392, 0]
